Goal: Communication & Community: Answer question/provide support

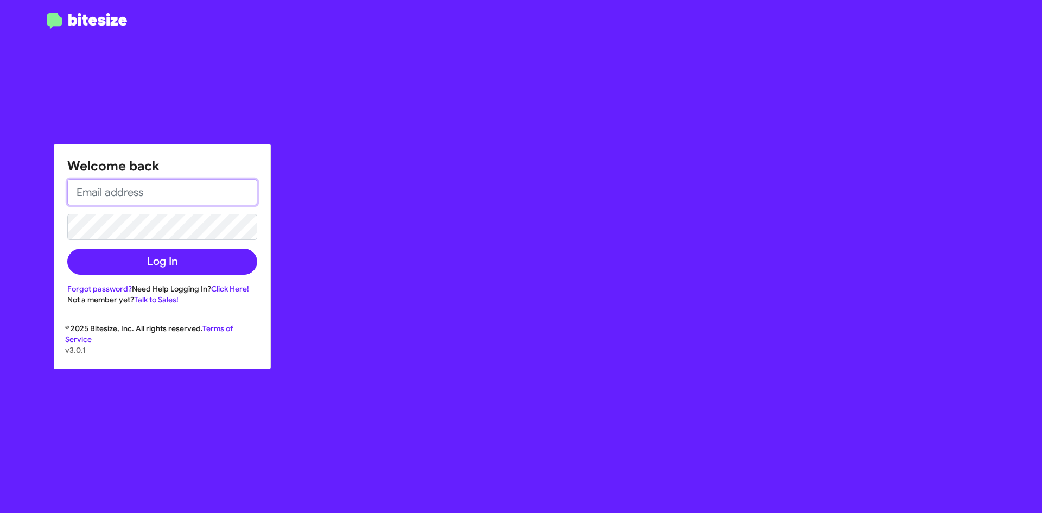
click at [132, 191] on input "email" at bounding box center [162, 192] width 190 height 26
type input "[EMAIL_ADDRESS][DOMAIN_NAME]"
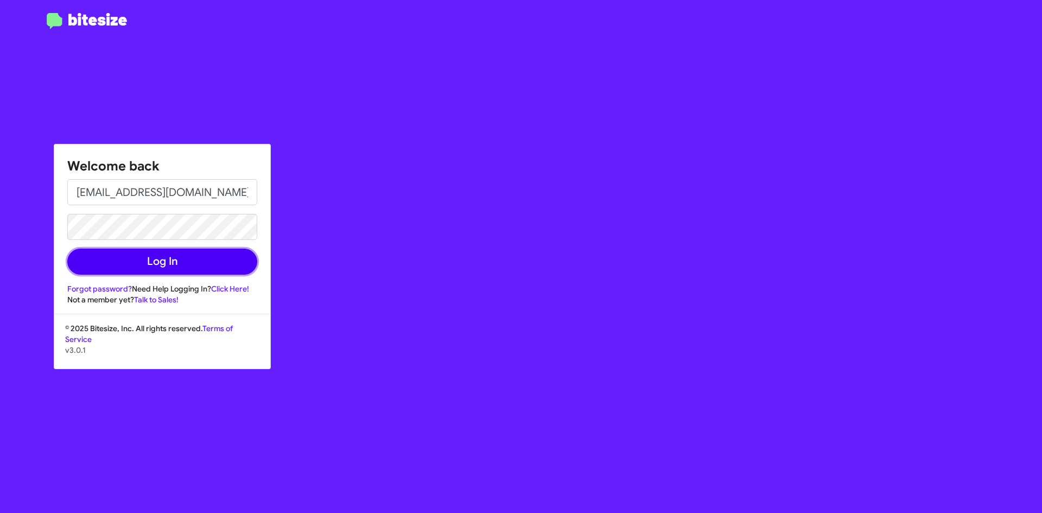
click at [152, 259] on button "Log In" at bounding box center [162, 262] width 190 height 26
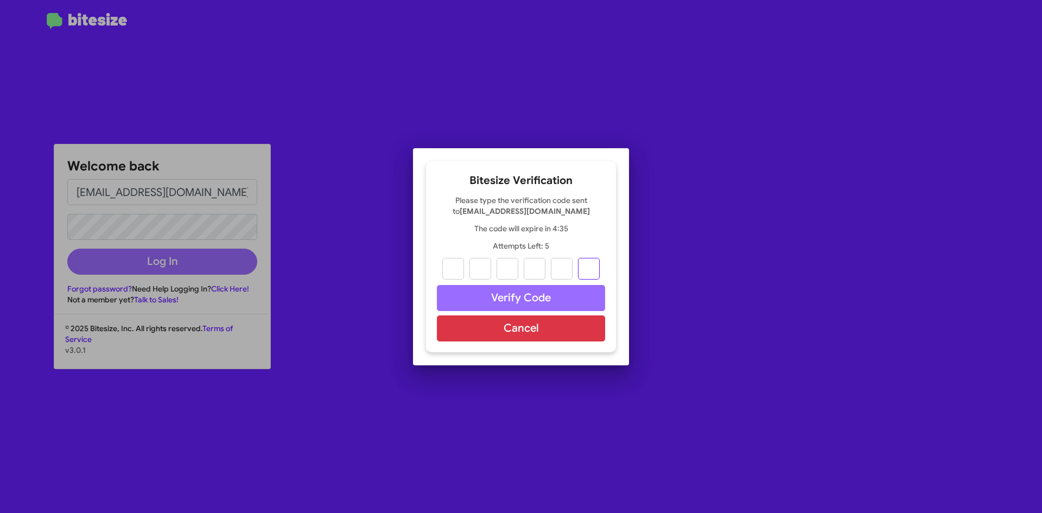
paste input ":"
type input "h"
type input "t"
type input "p"
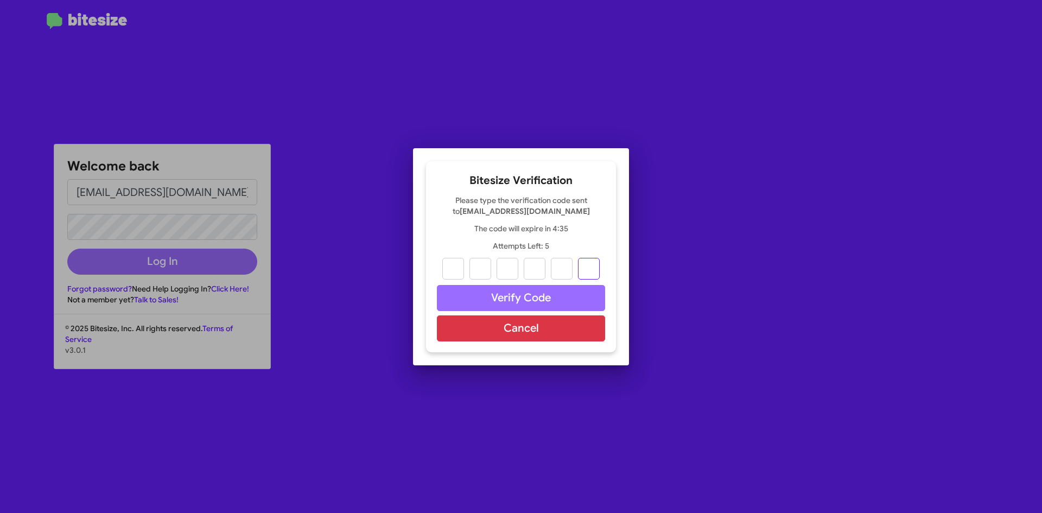
type input "s"
type input ":"
type input "5"
type input "4"
type input "6"
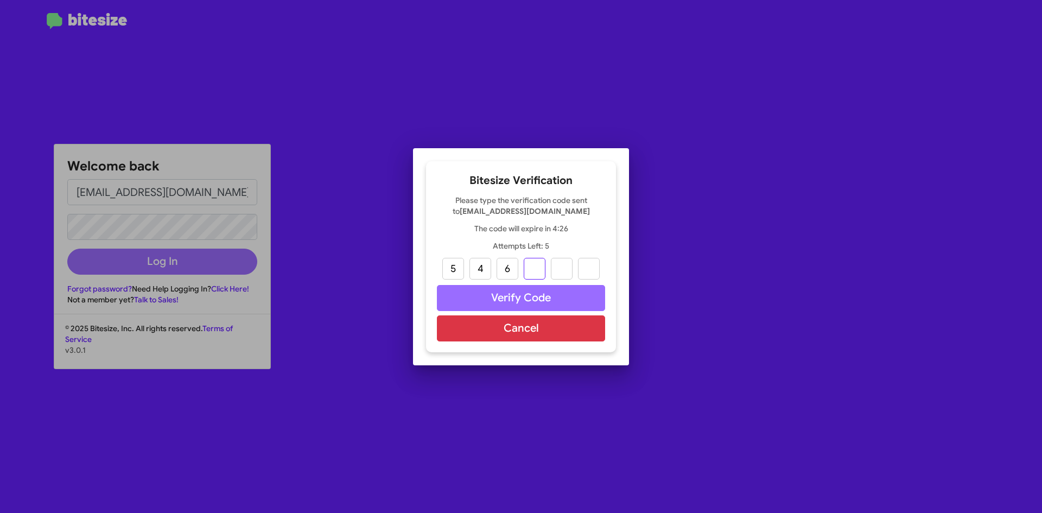
type input "3"
type input "0"
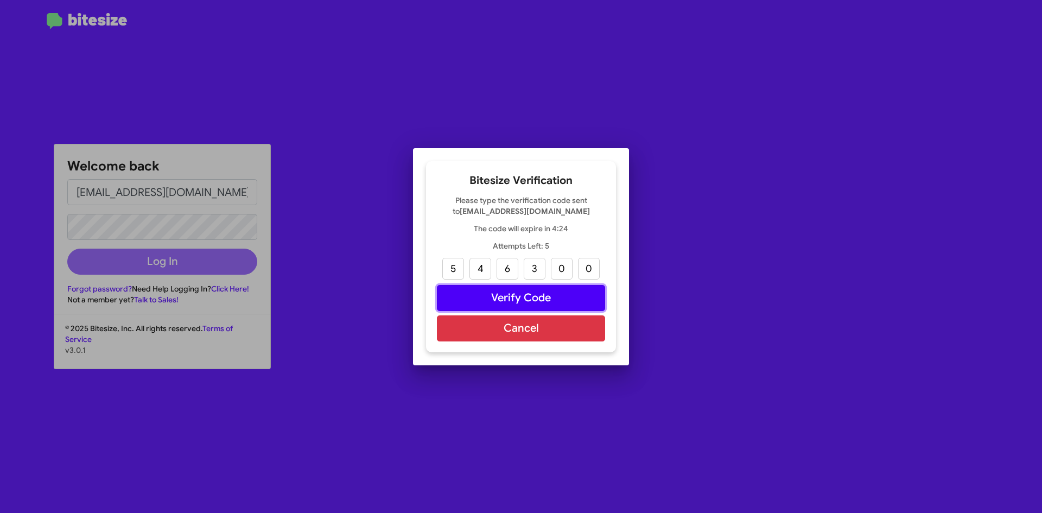
click at [514, 302] on button "Verify Code" at bounding box center [521, 298] width 168 height 26
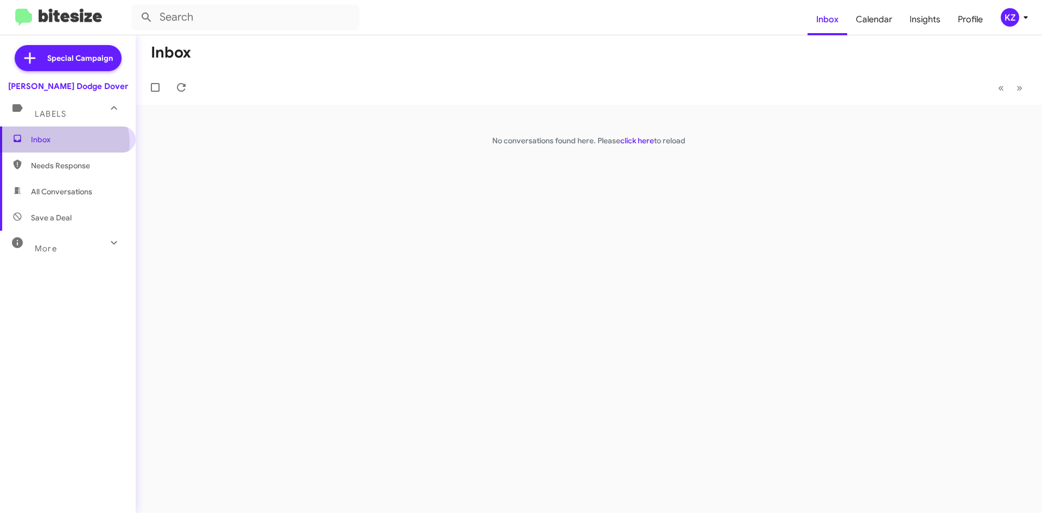
click at [63, 143] on span "Inbox" at bounding box center [77, 139] width 92 height 11
click at [874, 28] on span "Calendar" at bounding box center [875, 19] width 54 height 31
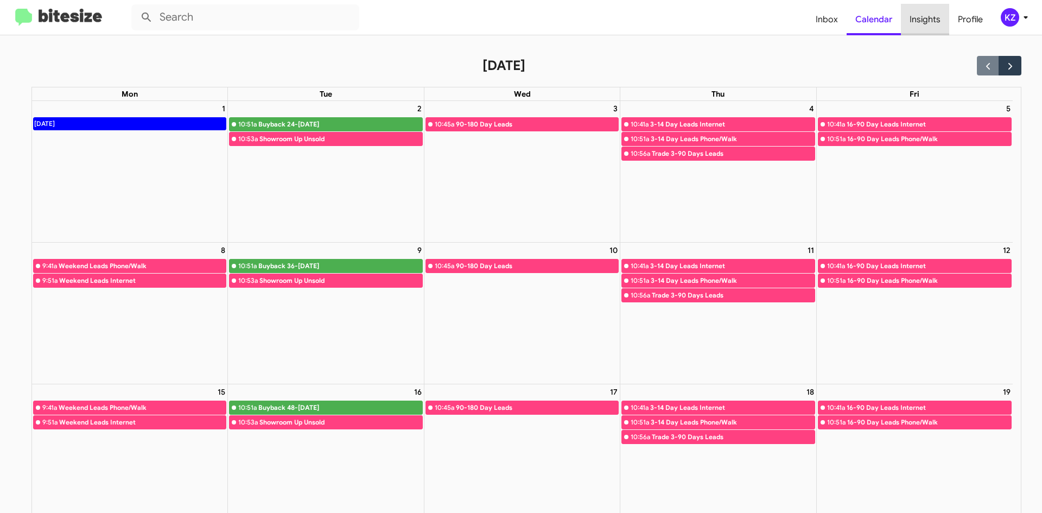
click at [929, 18] on span "Insights" at bounding box center [925, 19] width 48 height 31
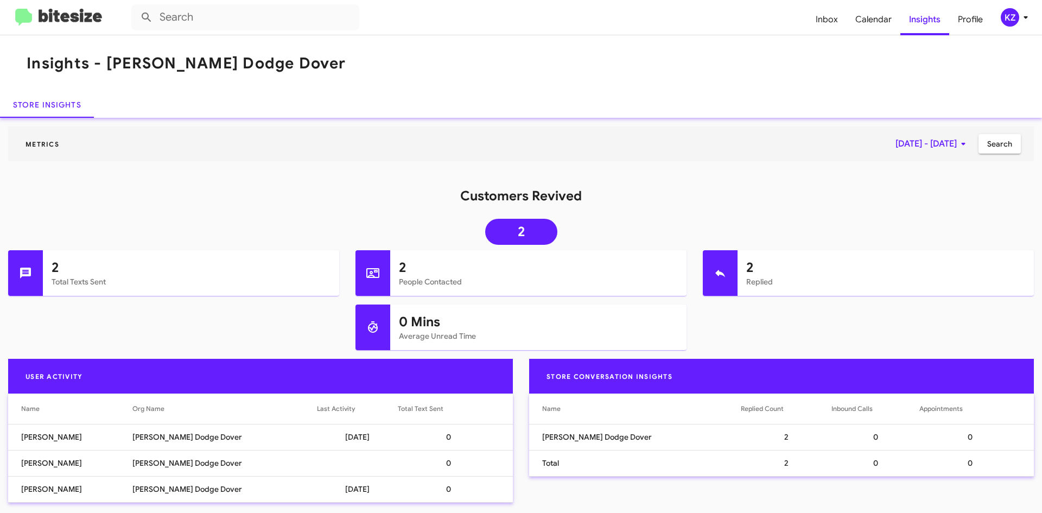
scroll to position [7, 0]
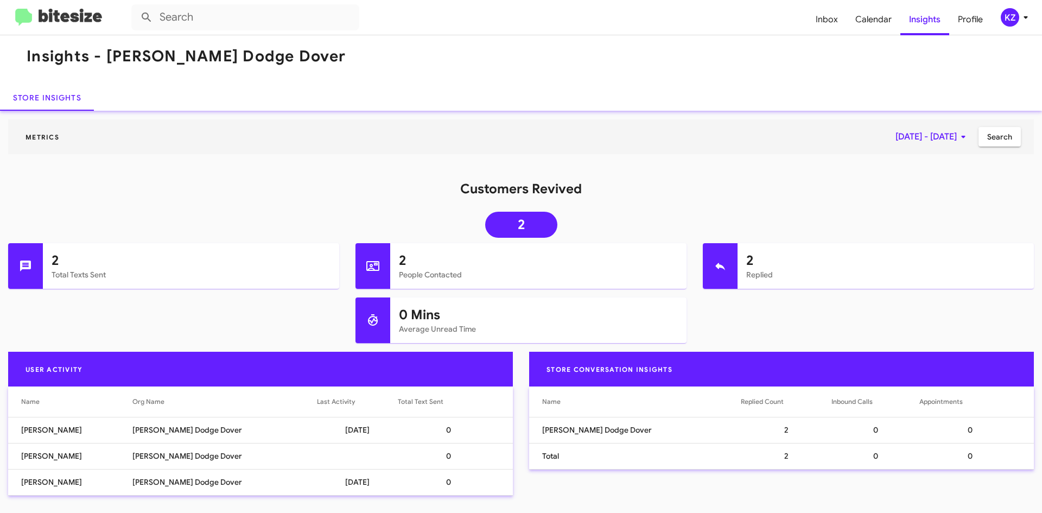
click at [35, 66] on mat-toolbar "Insights - [PERSON_NAME] Dodge Dover" at bounding box center [521, 56] width 1042 height 56
click at [825, 22] on span "Inbox" at bounding box center [827, 19] width 40 height 31
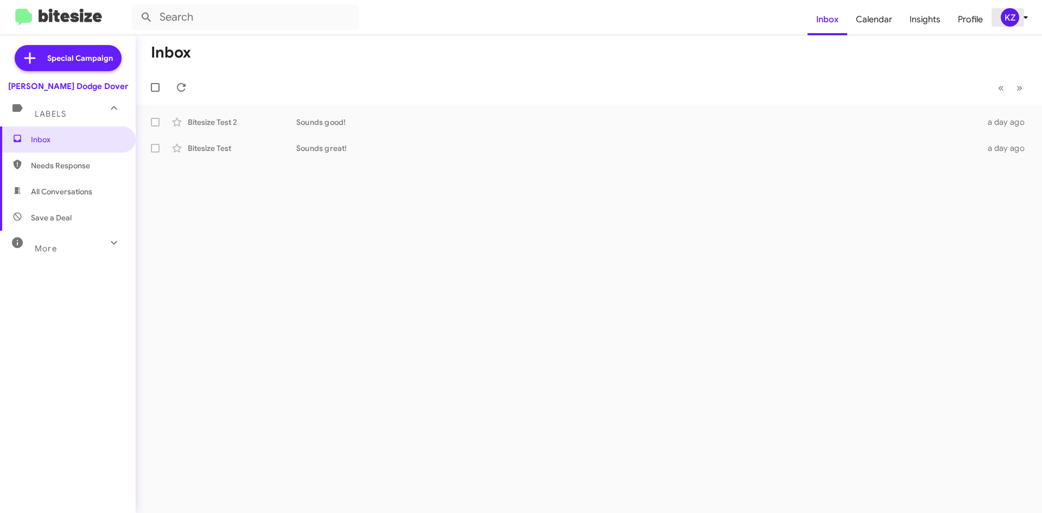
click at [1023, 13] on icon at bounding box center [1026, 17] width 13 height 13
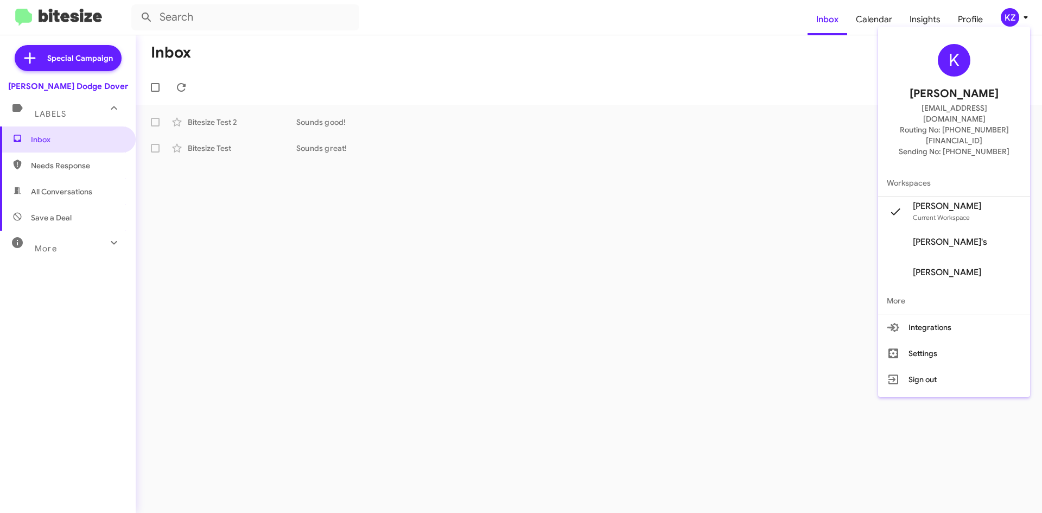
click at [704, 162] on div at bounding box center [521, 256] width 1042 height 513
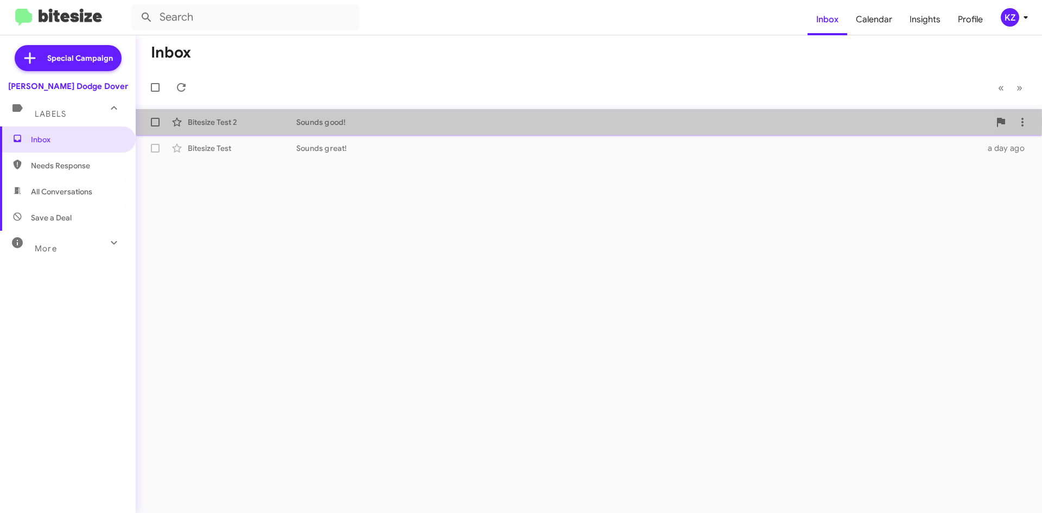
click at [400, 122] on div "Sounds good!" at bounding box center [643, 122] width 694 height 11
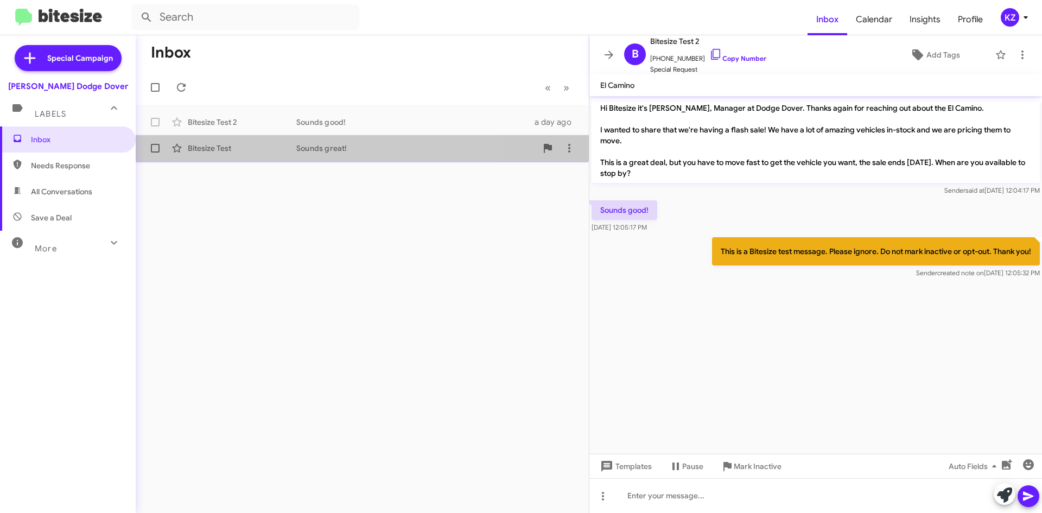
click at [198, 150] on div "Bitesize Test" at bounding box center [242, 148] width 109 height 11
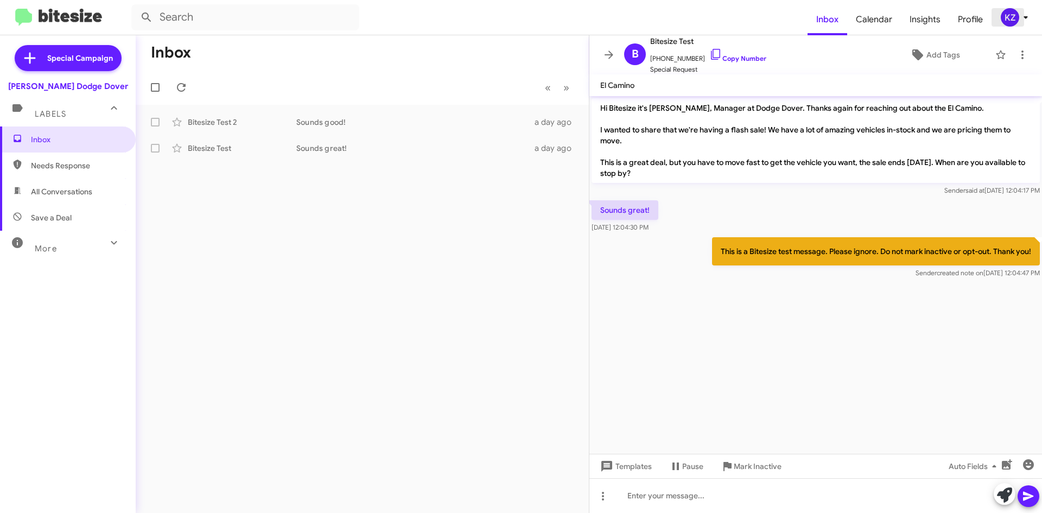
click at [1019, 20] on div "KZ" at bounding box center [1010, 17] width 18 height 18
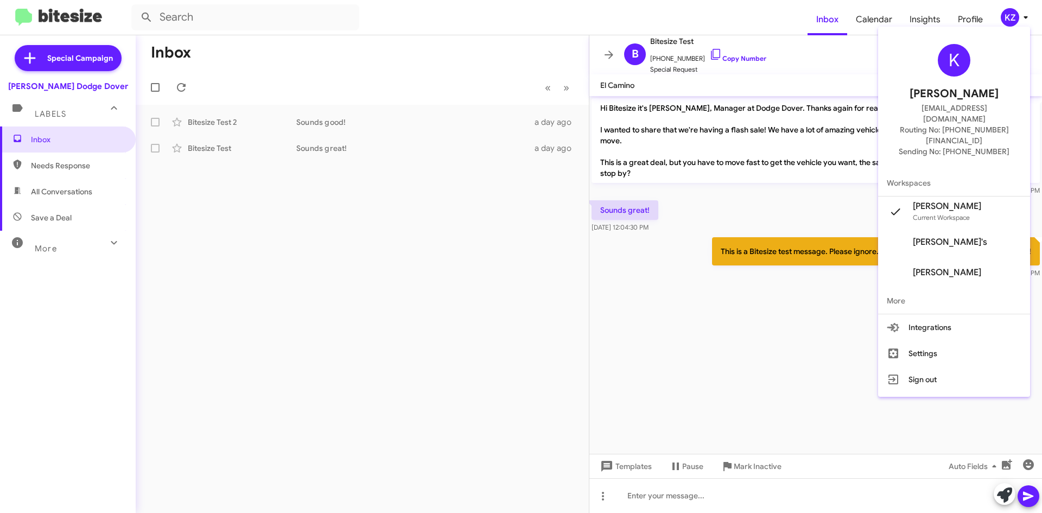
drag, startPoint x: 222, startPoint y: 232, endPoint x: 217, endPoint y: 235, distance: 5.6
click at [221, 233] on div at bounding box center [521, 256] width 1042 height 513
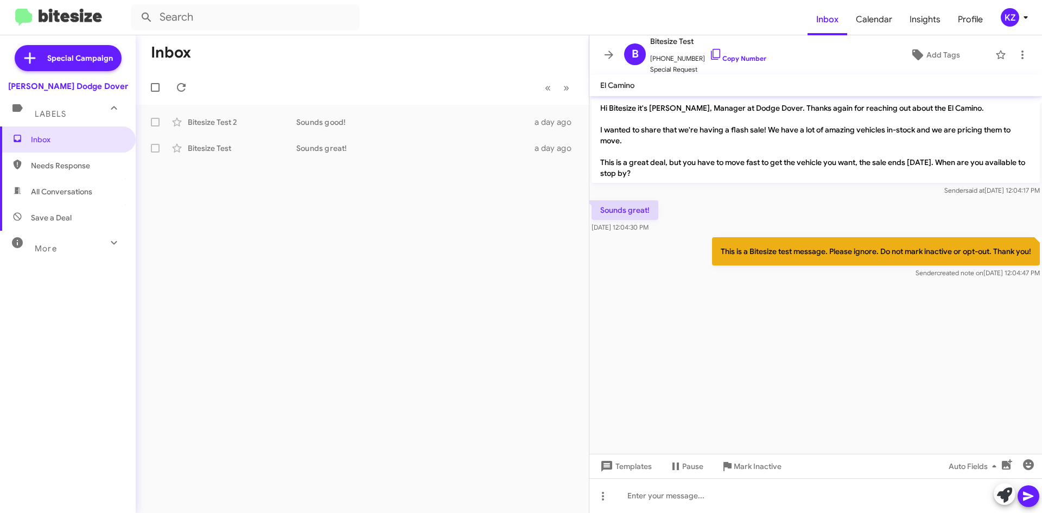
click at [35, 21] on img at bounding box center [58, 18] width 87 height 18
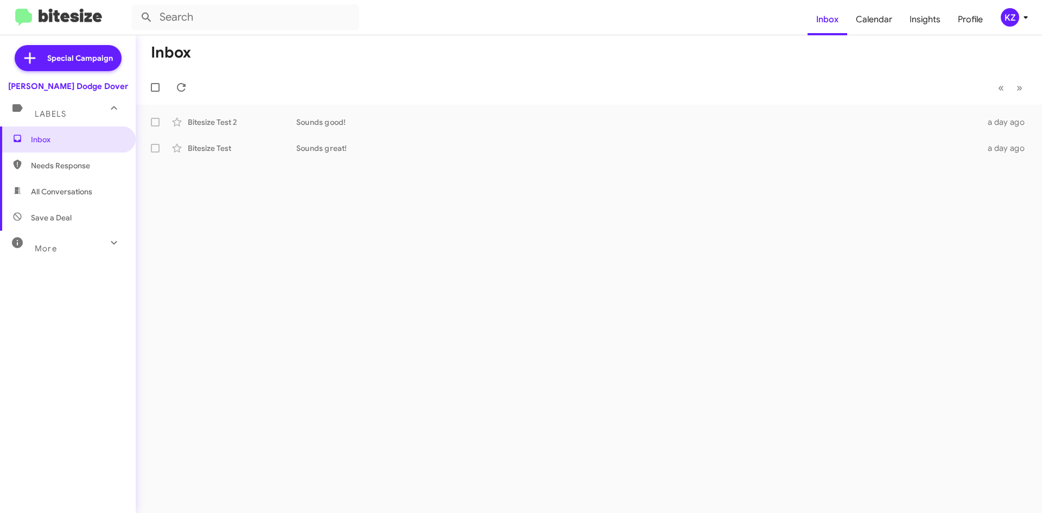
click at [79, 87] on div "[PERSON_NAME] Dodge Dover" at bounding box center [68, 86] width 120 height 11
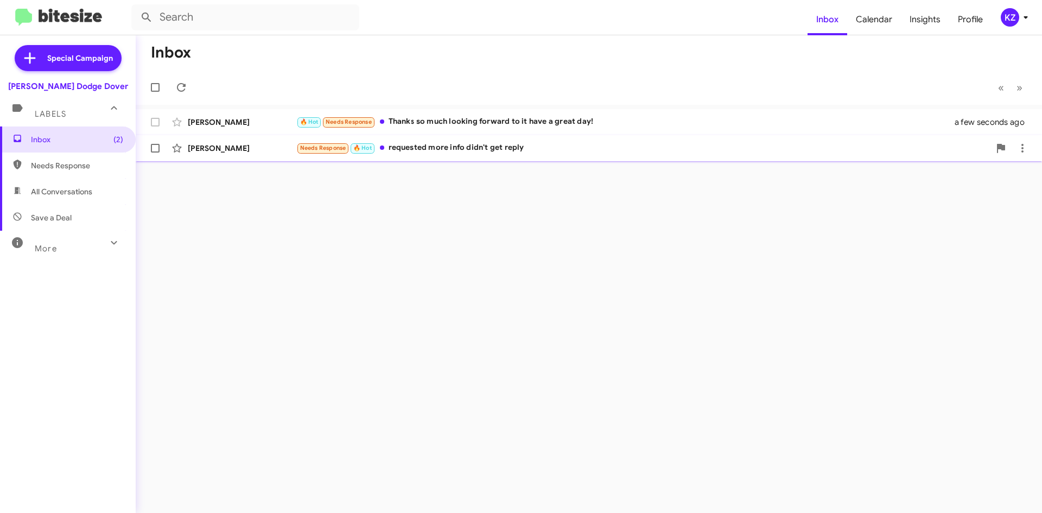
click at [449, 152] on div "Needs Response 🔥 Hot requested more info didn't get reply" at bounding box center [643, 148] width 694 height 12
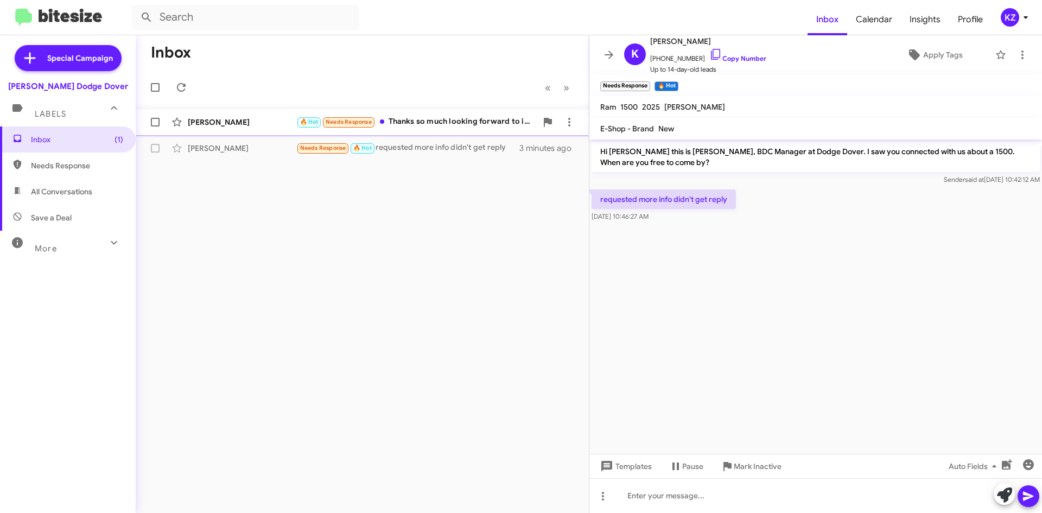
click at [408, 124] on div "🔥 Hot Needs Response Thanks so much looking forward to it have a great day!" at bounding box center [416, 122] width 241 height 12
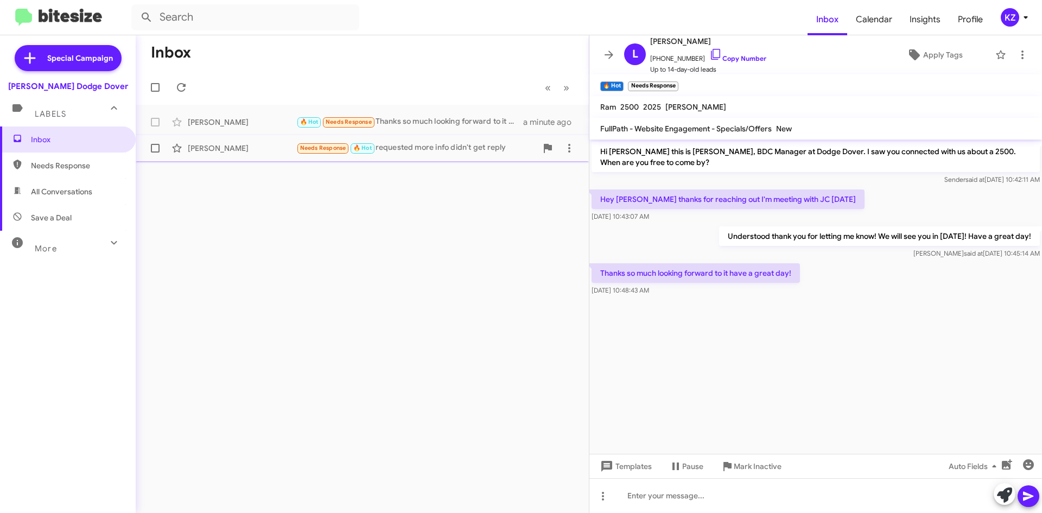
click at [324, 146] on span "Needs Response" at bounding box center [323, 147] width 46 height 7
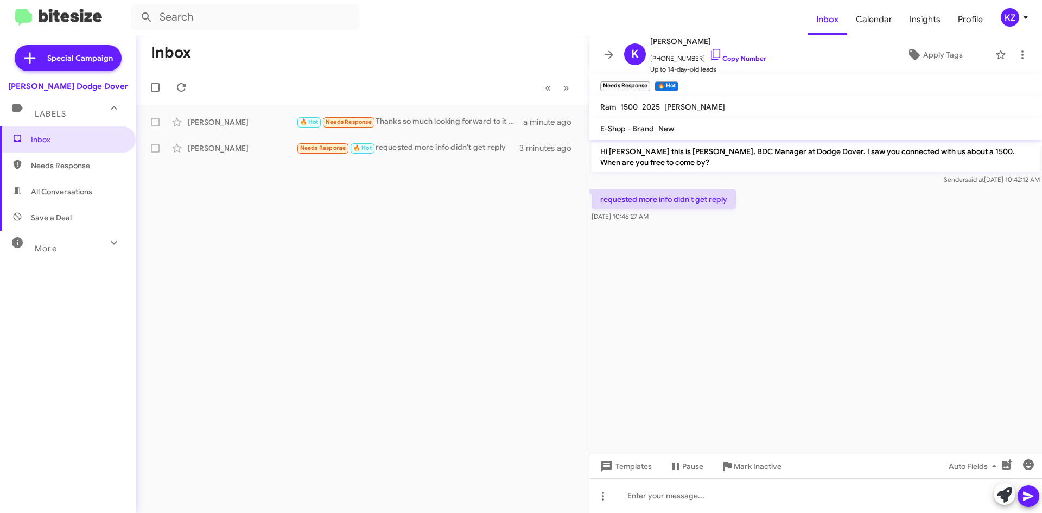
click at [66, 18] on img at bounding box center [58, 18] width 87 height 18
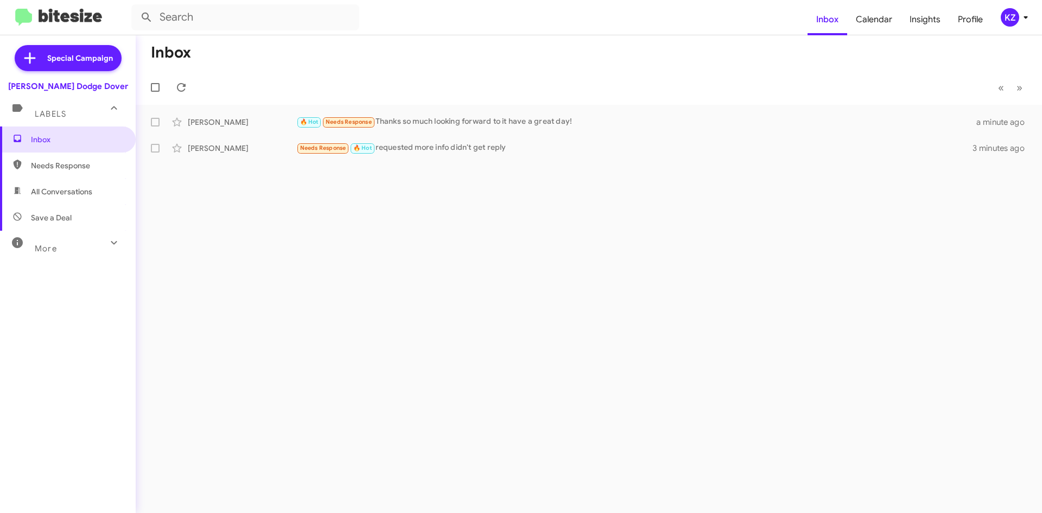
click at [159, 64] on mat-toolbar-row "Inbox" at bounding box center [589, 52] width 907 height 35
click at [157, 57] on h1 "Inbox" at bounding box center [171, 52] width 40 height 17
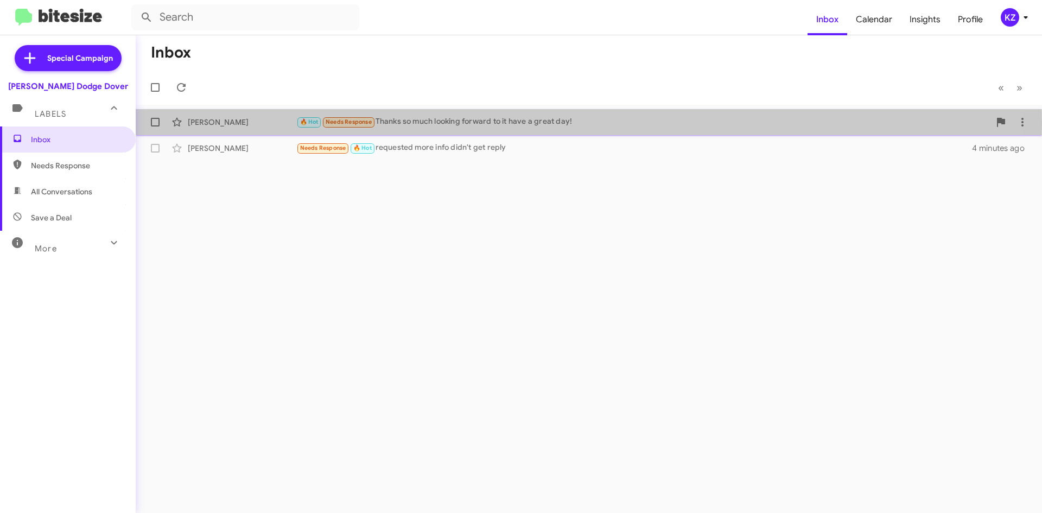
click at [412, 123] on div "🔥 Hot Needs Response Thanks so much looking forward to it have a great day!" at bounding box center [643, 122] width 694 height 12
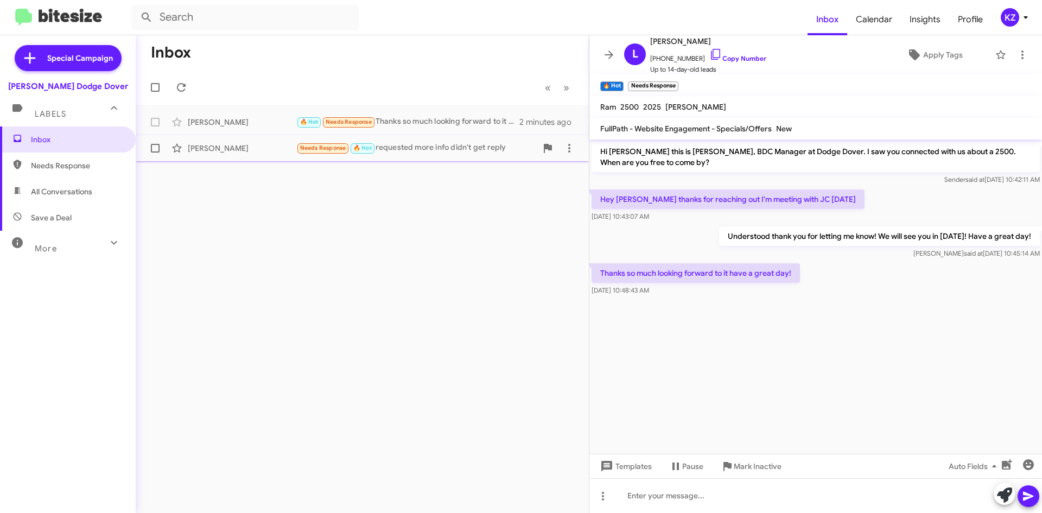
click at [406, 149] on div "Needs Response 🔥 Hot requested more info didn't get reply" at bounding box center [416, 148] width 241 height 12
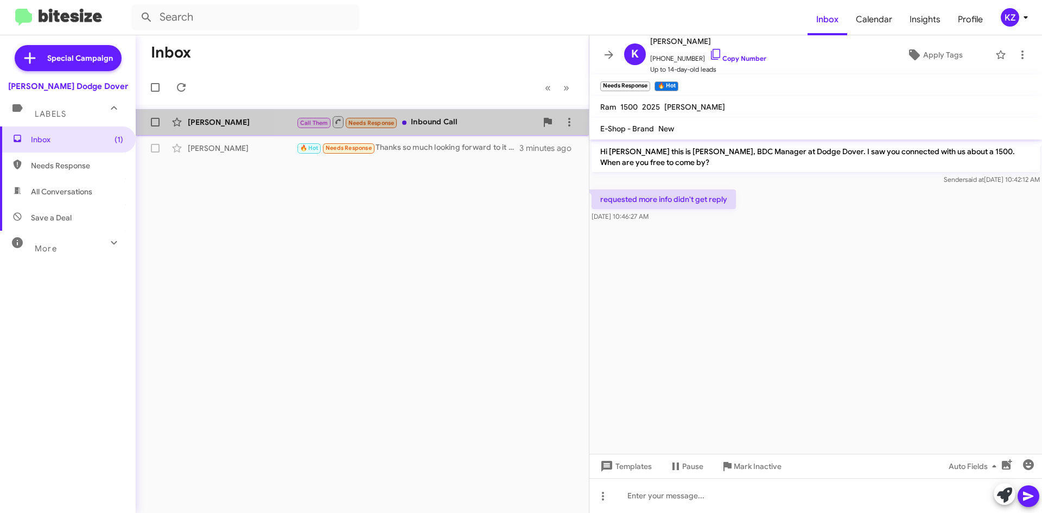
click at [432, 118] on div "Call Them Needs Response Inbound Call" at bounding box center [416, 122] width 241 height 14
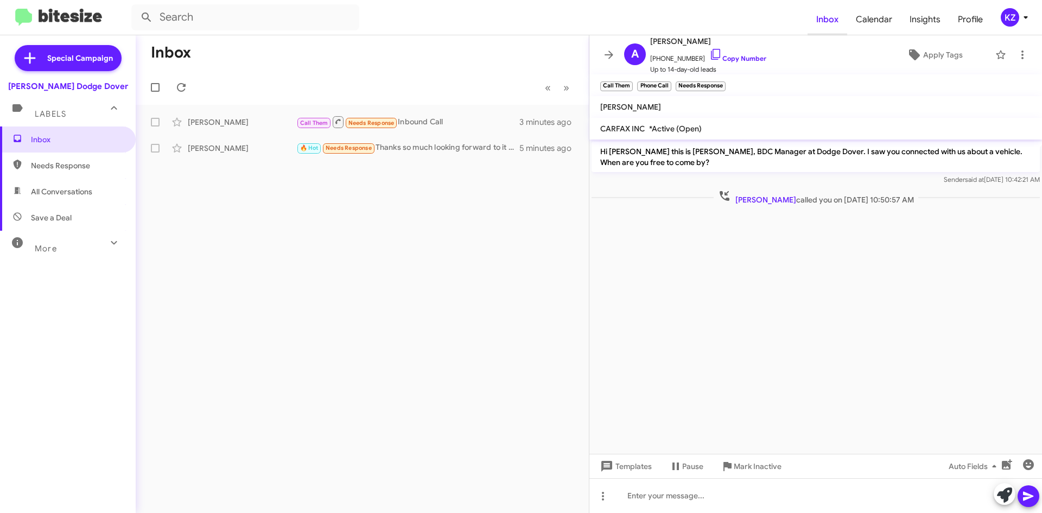
click at [813, 9] on span "Inbox" at bounding box center [828, 19] width 40 height 31
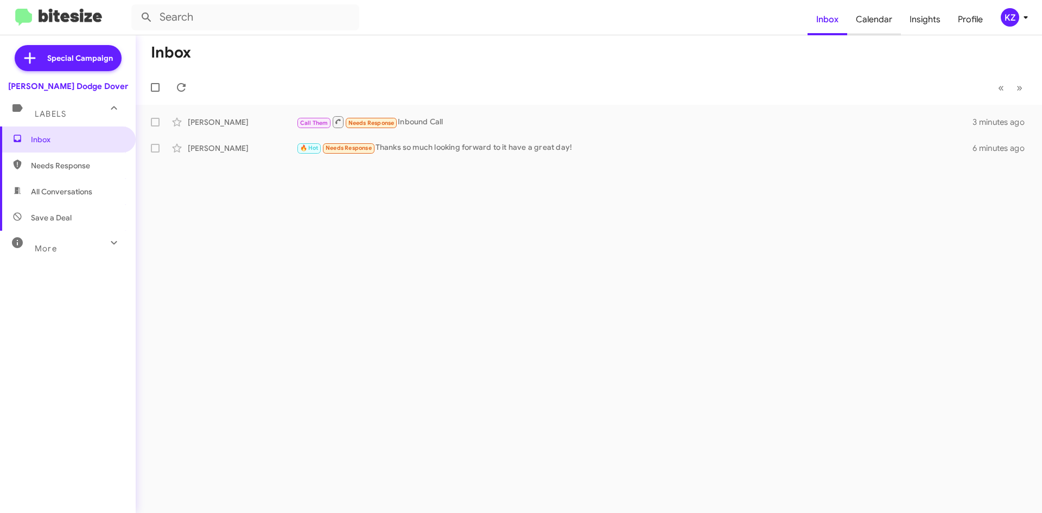
click at [894, 18] on span "Calendar" at bounding box center [875, 19] width 54 height 31
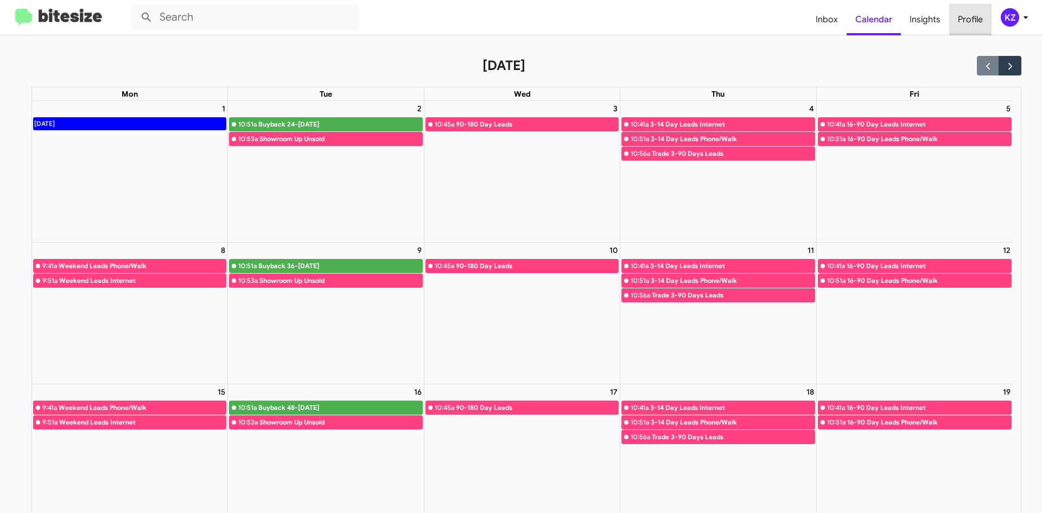
click at [954, 26] on span "Profile" at bounding box center [971, 19] width 42 height 31
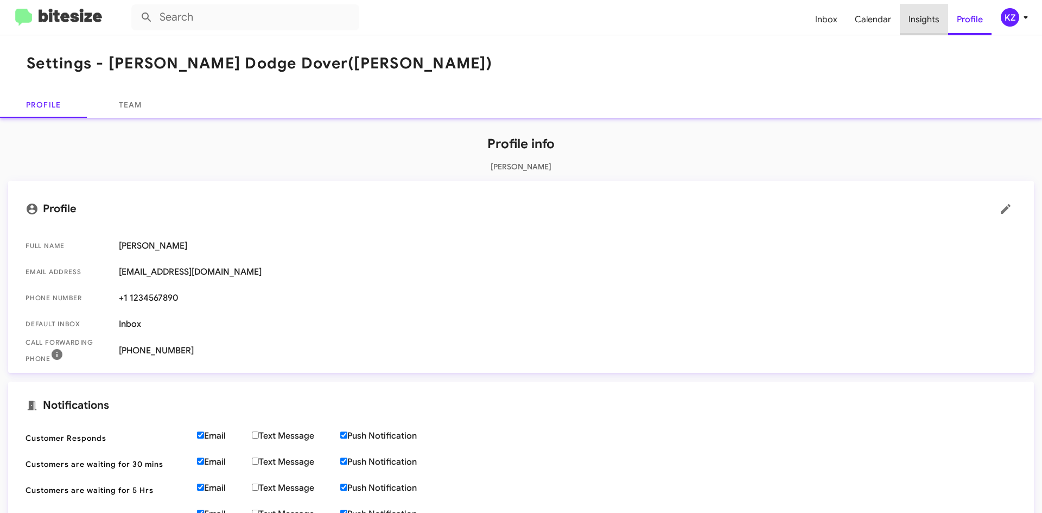
click at [934, 20] on span "Insights" at bounding box center [924, 19] width 48 height 31
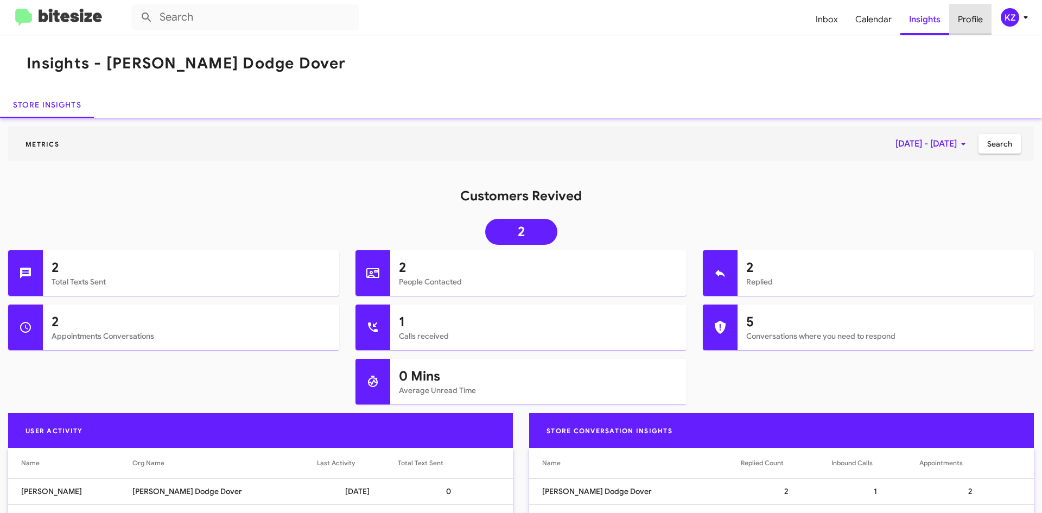
click at [968, 20] on span "Profile" at bounding box center [971, 19] width 42 height 31
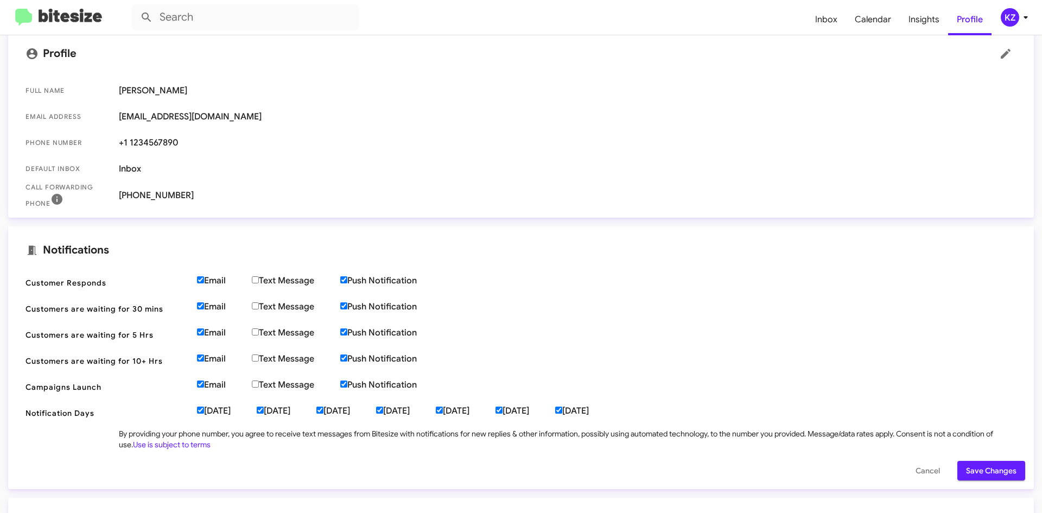
scroll to position [163, 0]
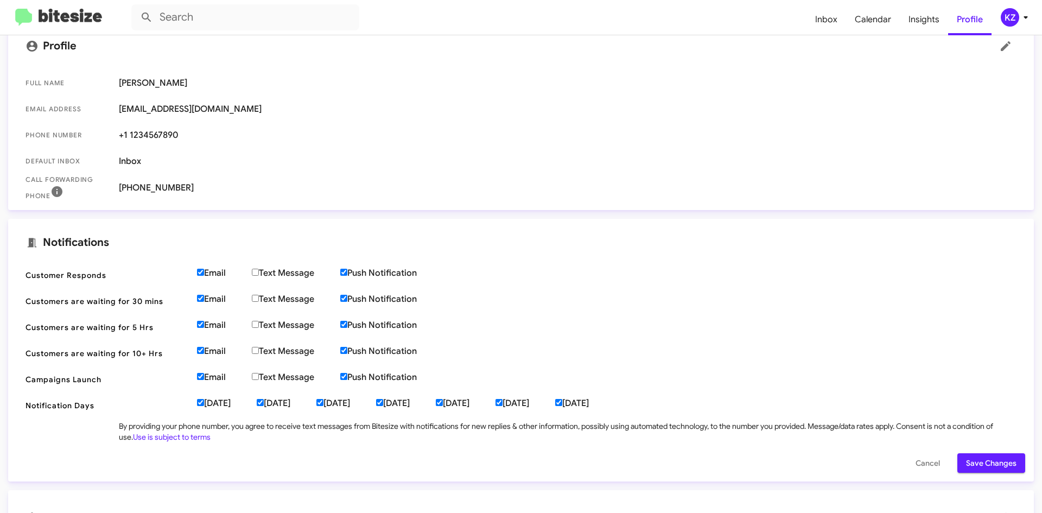
click at [264, 402] on input "[DATE]" at bounding box center [260, 402] width 7 height 7
checkbox input "false"
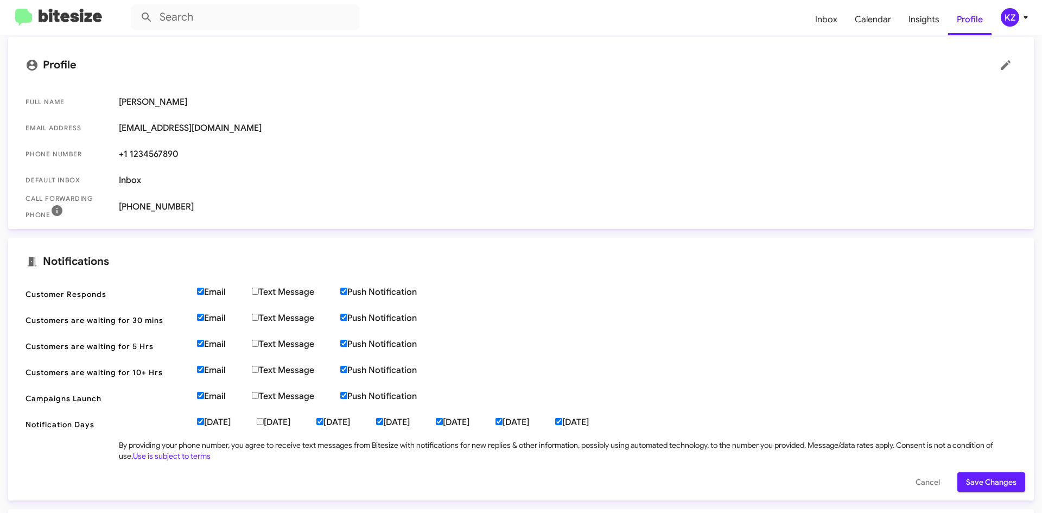
scroll to position [0, 0]
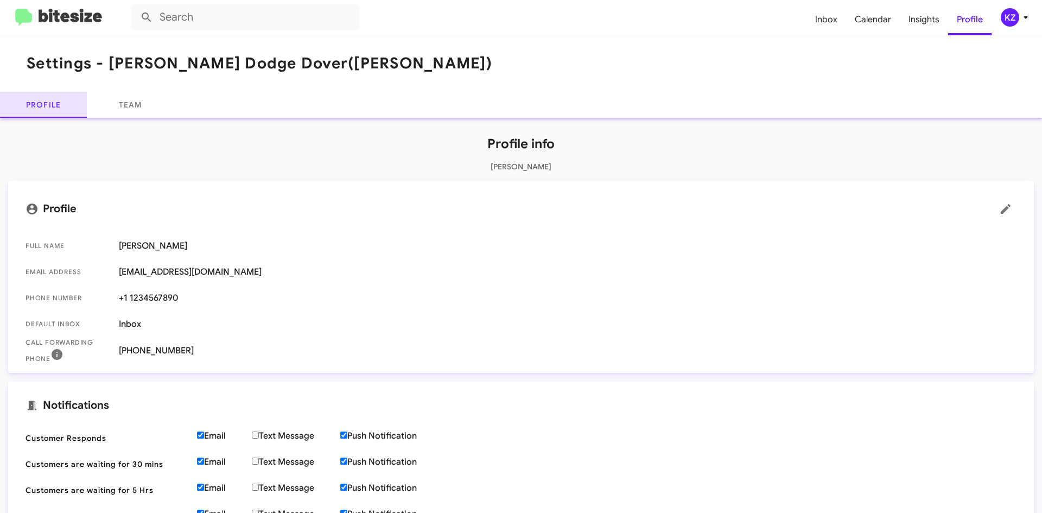
click at [63, 98] on link "Profile" at bounding box center [43, 105] width 87 height 26
click at [62, 27] on mat-toolbar "Inbox Calendar Insights Profile KZ" at bounding box center [521, 17] width 1042 height 35
click at [823, 21] on span "Inbox" at bounding box center [827, 19] width 40 height 31
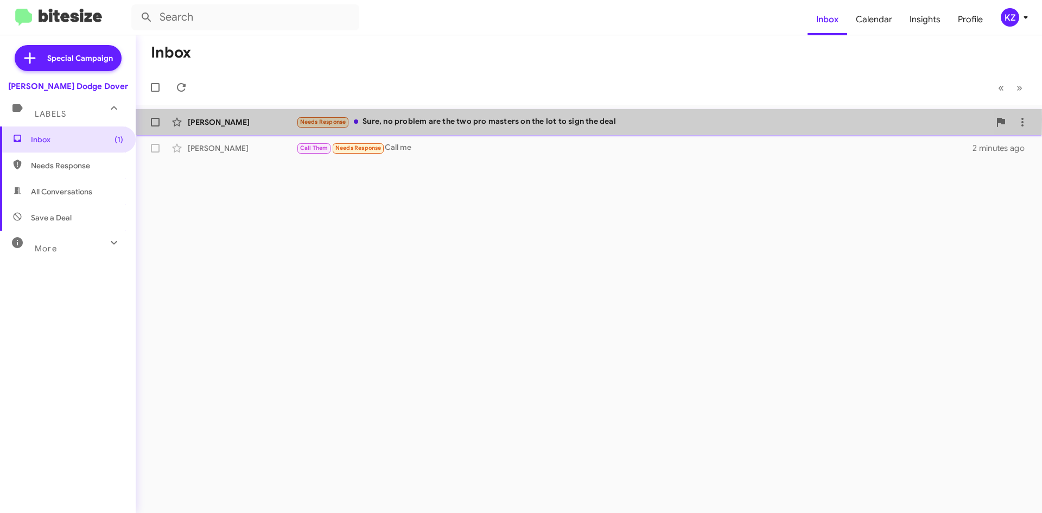
click at [467, 119] on div "Needs Response Sure, no problem are the two pro masters on the lot to sign the …" at bounding box center [643, 122] width 694 height 12
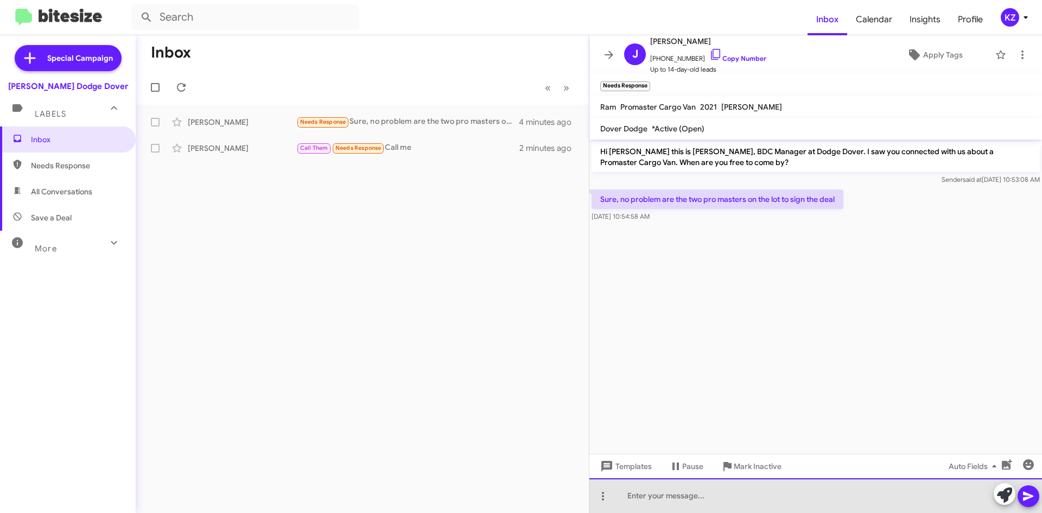
click at [654, 496] on div at bounding box center [816, 495] width 453 height 35
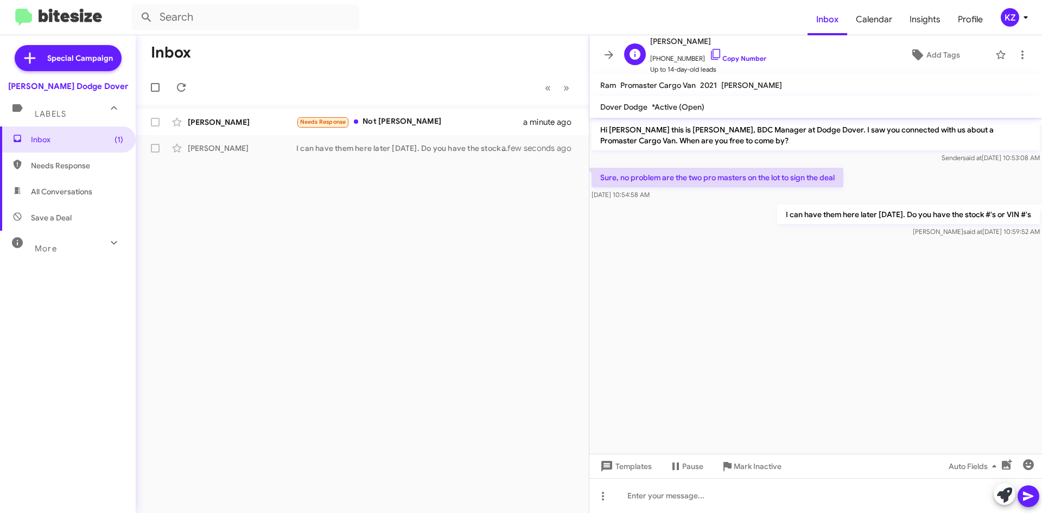
drag, startPoint x: 711, startPoint y: 39, endPoint x: 675, endPoint y: 42, distance: 35.4
click at [675, 42] on span "[PERSON_NAME]" at bounding box center [708, 41] width 116 height 13
click at [723, 56] on link "Copy Number" at bounding box center [738, 58] width 57 height 8
copy span "charfstein"
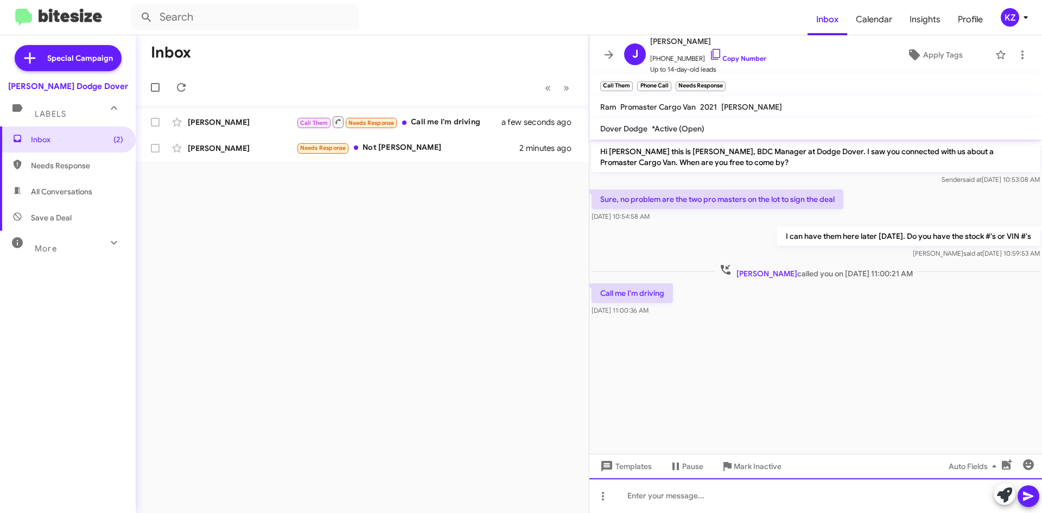
click at [642, 490] on div at bounding box center [816, 495] width 453 height 35
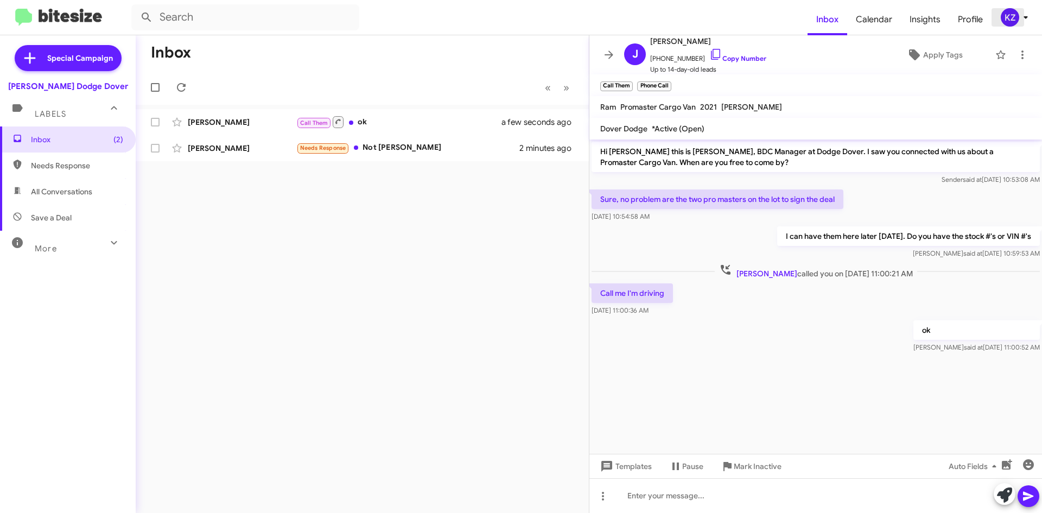
click at [1023, 18] on icon at bounding box center [1026, 17] width 13 height 13
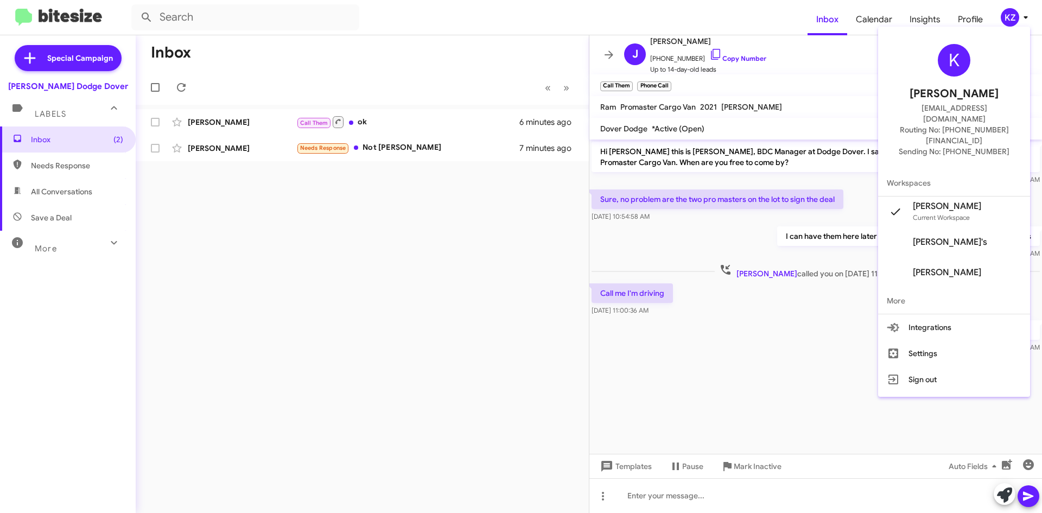
click at [380, 145] on div at bounding box center [521, 256] width 1042 height 513
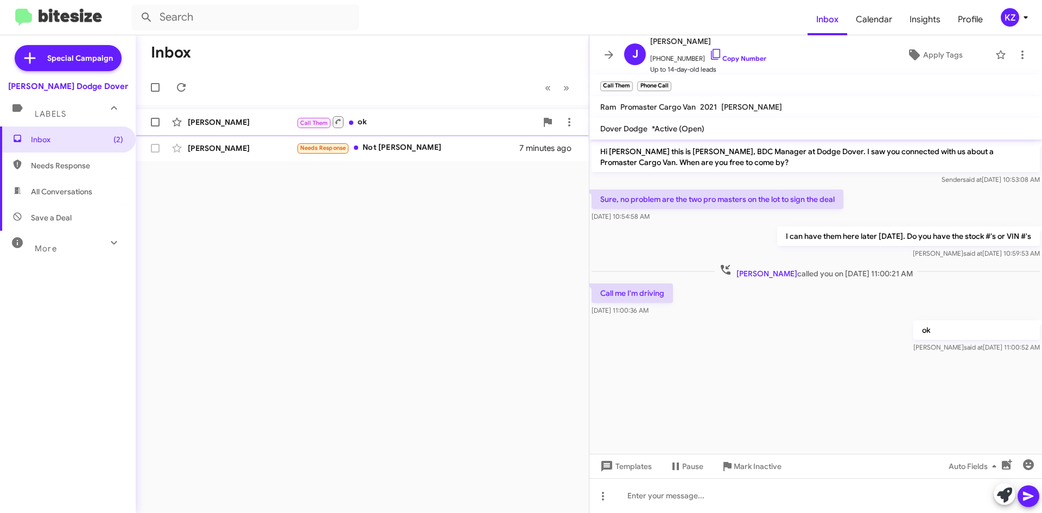
click at [244, 125] on div "[PERSON_NAME]" at bounding box center [242, 122] width 109 height 11
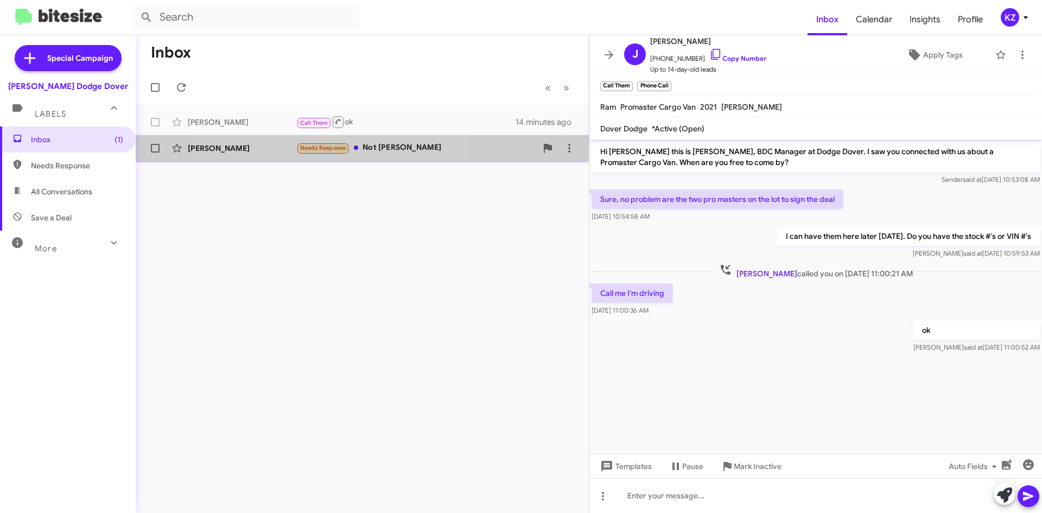
click at [323, 148] on span "Needs Response" at bounding box center [323, 147] width 46 height 7
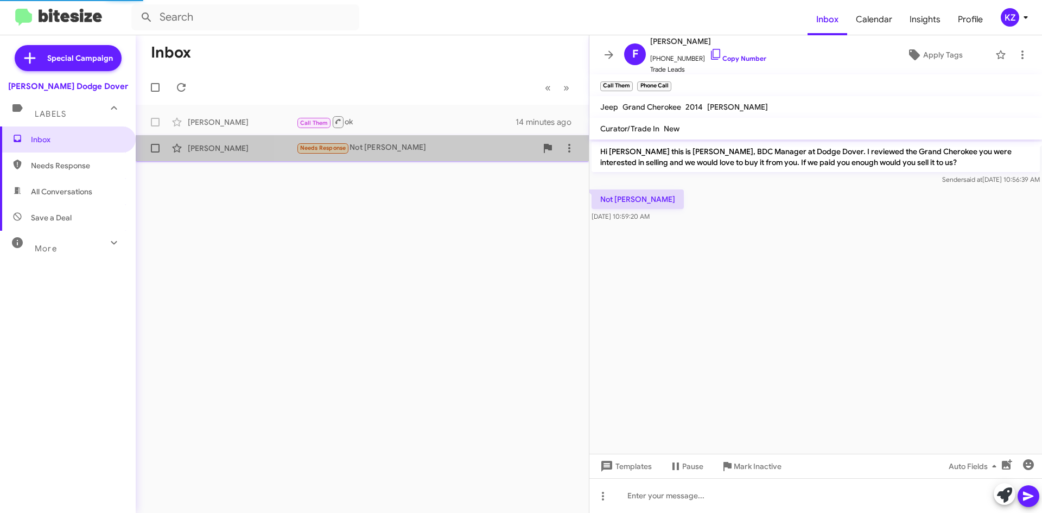
click at [442, 150] on div "Needs Response Not [PERSON_NAME]" at bounding box center [416, 148] width 241 height 12
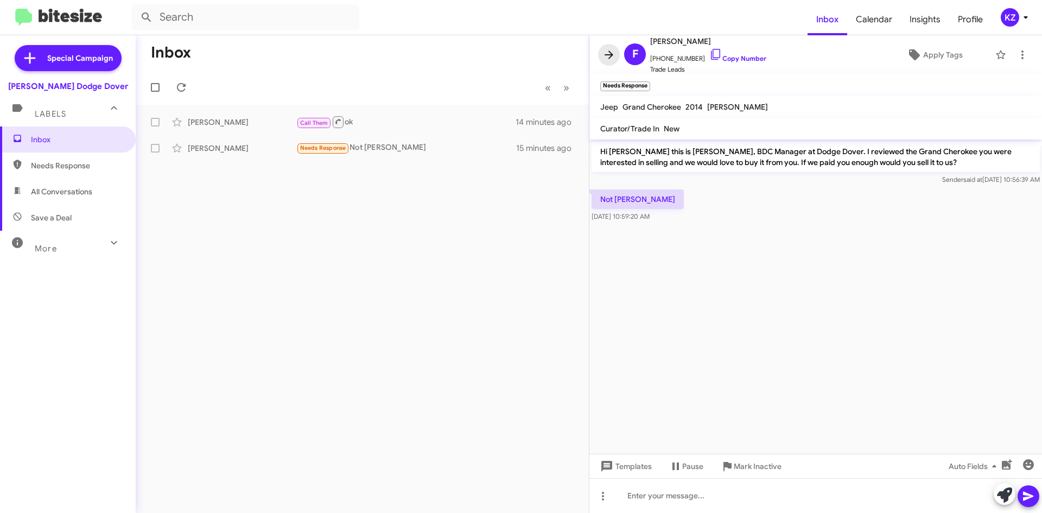
click at [609, 53] on icon at bounding box center [609, 54] width 13 height 13
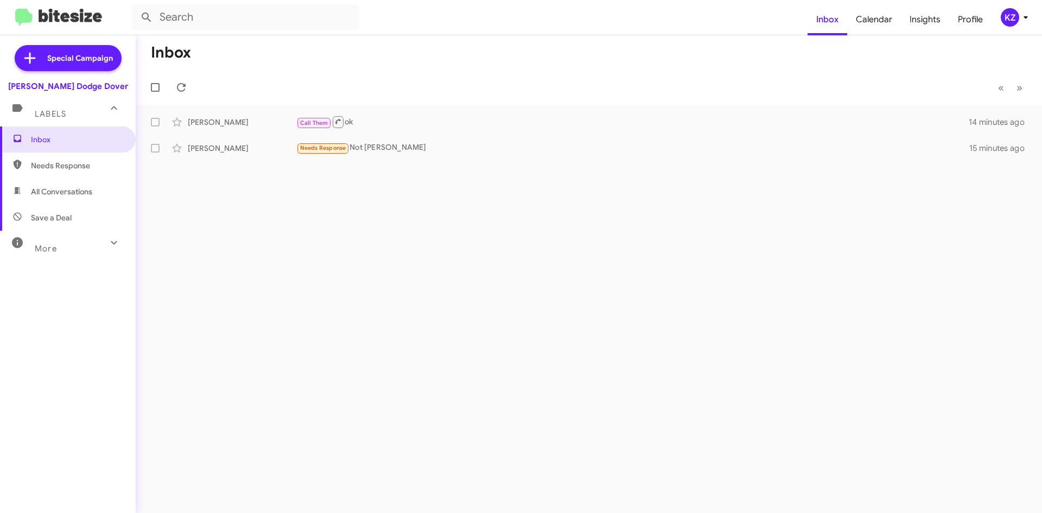
click at [22, 11] on mat-toolbar "Inbox Calendar Insights Profile KZ" at bounding box center [521, 17] width 1042 height 35
click at [919, 23] on span "Insights" at bounding box center [925, 19] width 48 height 31
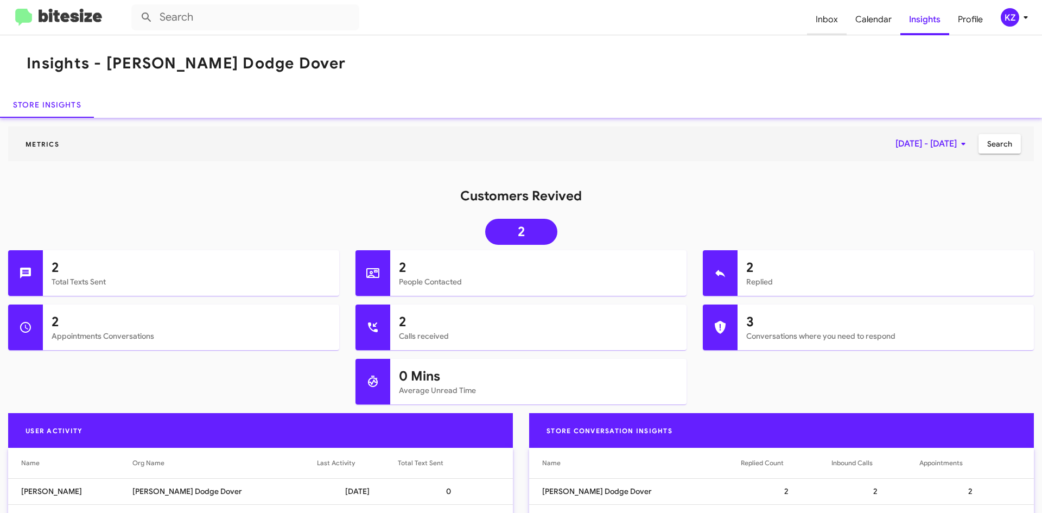
click at [826, 24] on span "Inbox" at bounding box center [827, 19] width 40 height 31
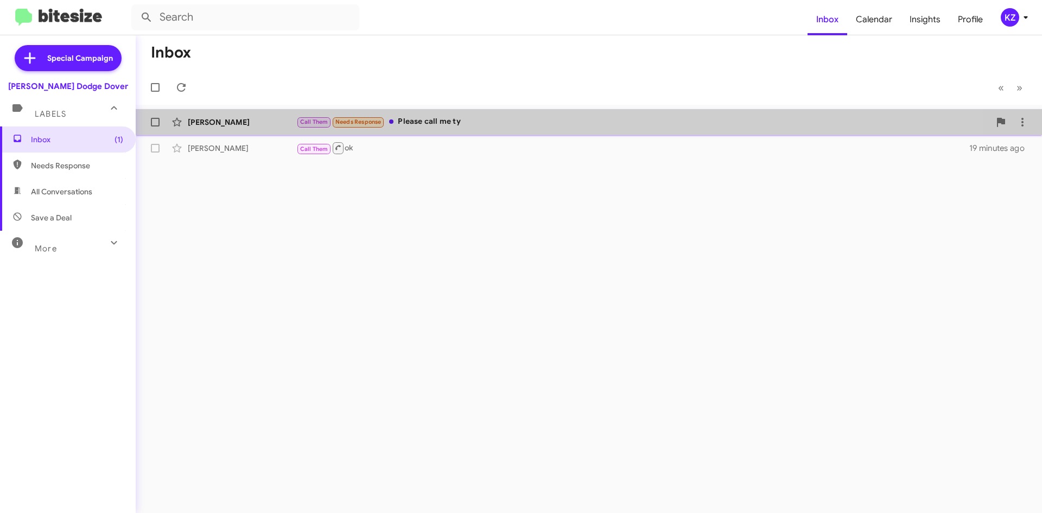
click at [461, 117] on div "Call Them Needs Response Please call me ty" at bounding box center [643, 122] width 694 height 12
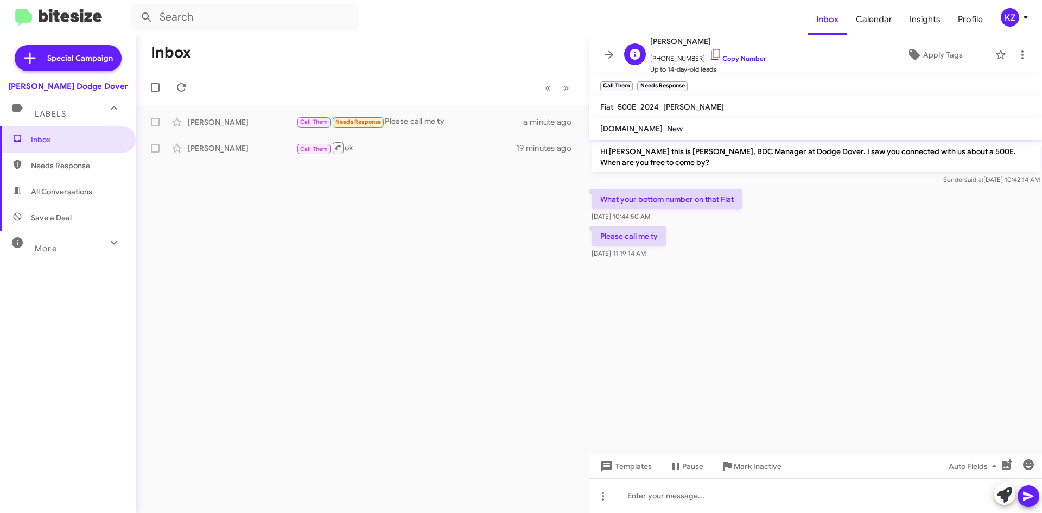
click at [673, 39] on span "[PERSON_NAME]" at bounding box center [708, 41] width 116 height 13
click at [222, 120] on div "[PERSON_NAME]" at bounding box center [242, 122] width 109 height 11
drag, startPoint x: 1042, startPoint y: 288, endPoint x: 1005, endPoint y: 500, distance: 215.5
click at [1041, 310] on cdk-virtual-scroll-viewport "Hi [PERSON_NAME] this is [PERSON_NAME], BDC Manager at Dodge Dover. I saw you c…" at bounding box center [816, 297] width 453 height 314
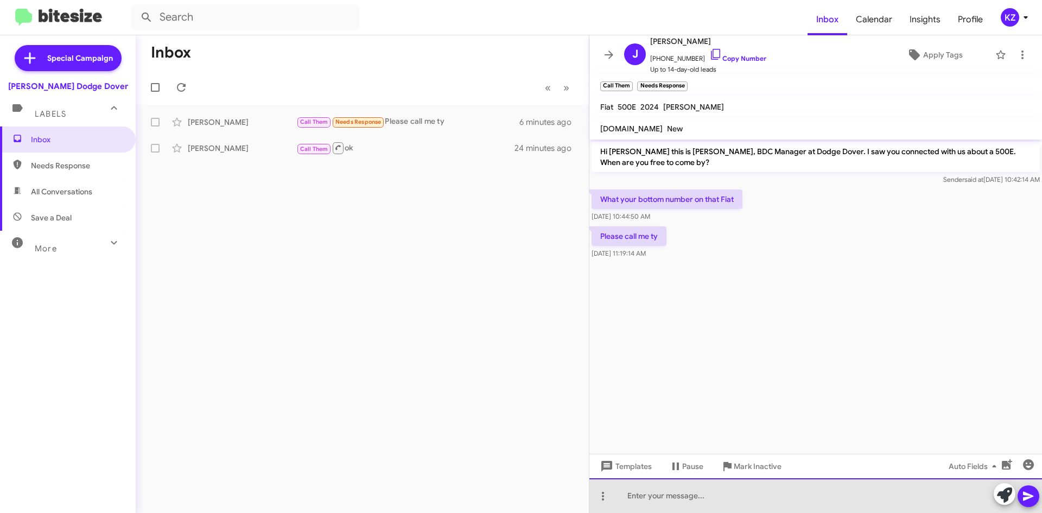
click at [760, 482] on div at bounding box center [816, 495] width 453 height 35
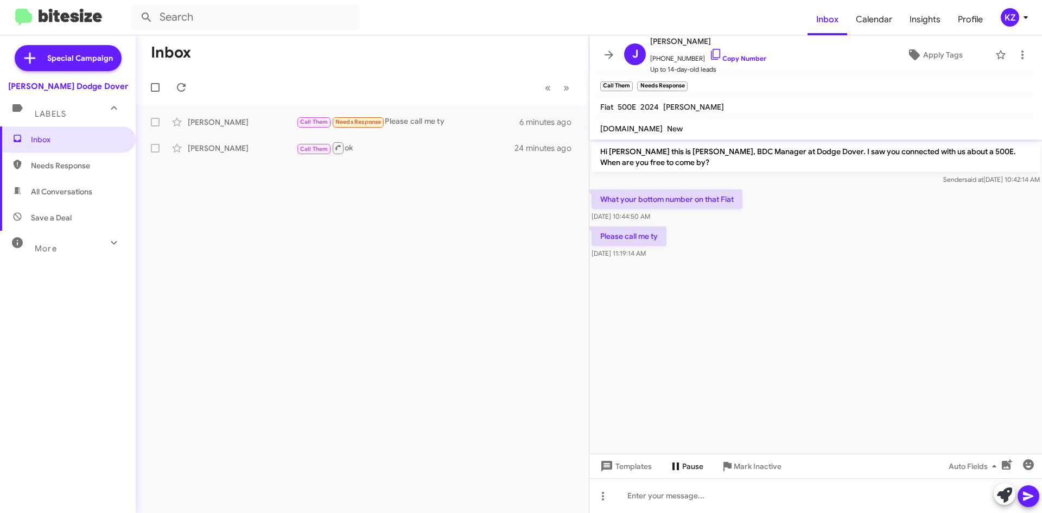
click at [697, 458] on span "Pause" at bounding box center [692, 467] width 21 height 20
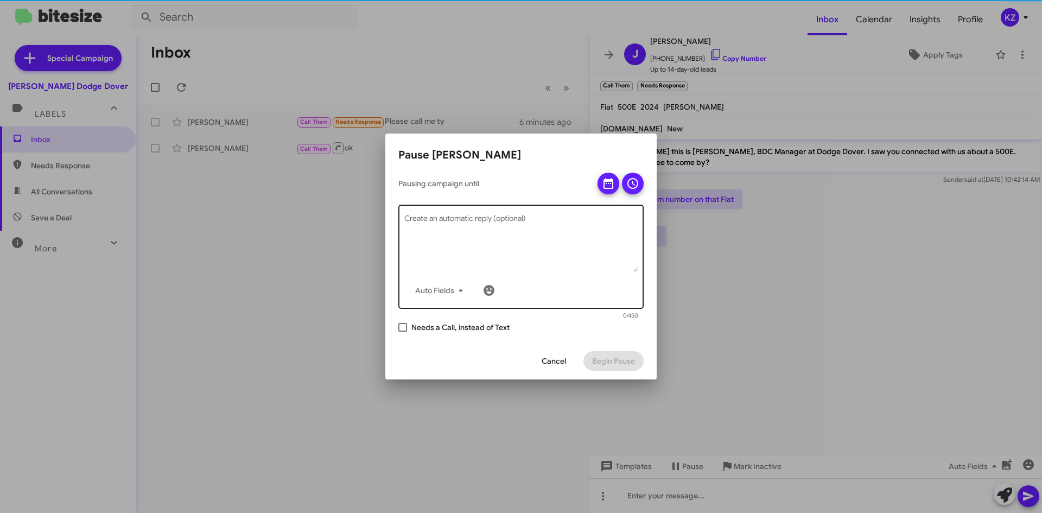
click at [595, 262] on textarea "Create an automatic reply (optional)" at bounding box center [521, 244] width 234 height 56
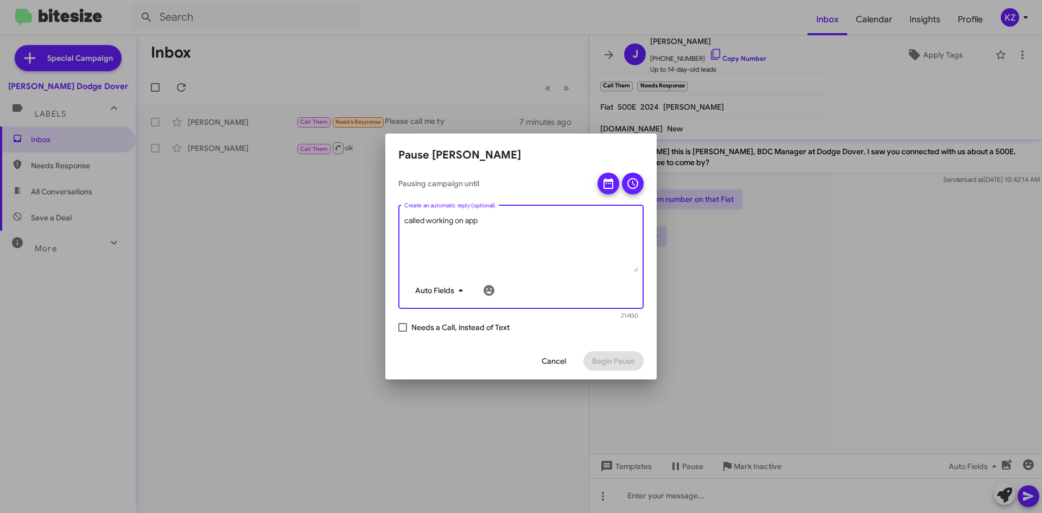
type textarea "called working on app"
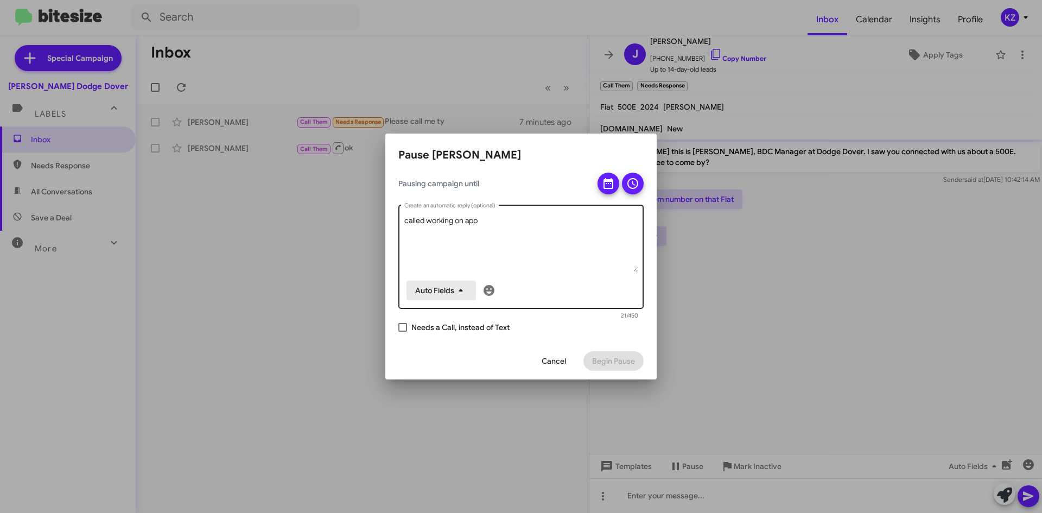
click at [457, 294] on icon "button" at bounding box center [460, 290] width 13 height 13
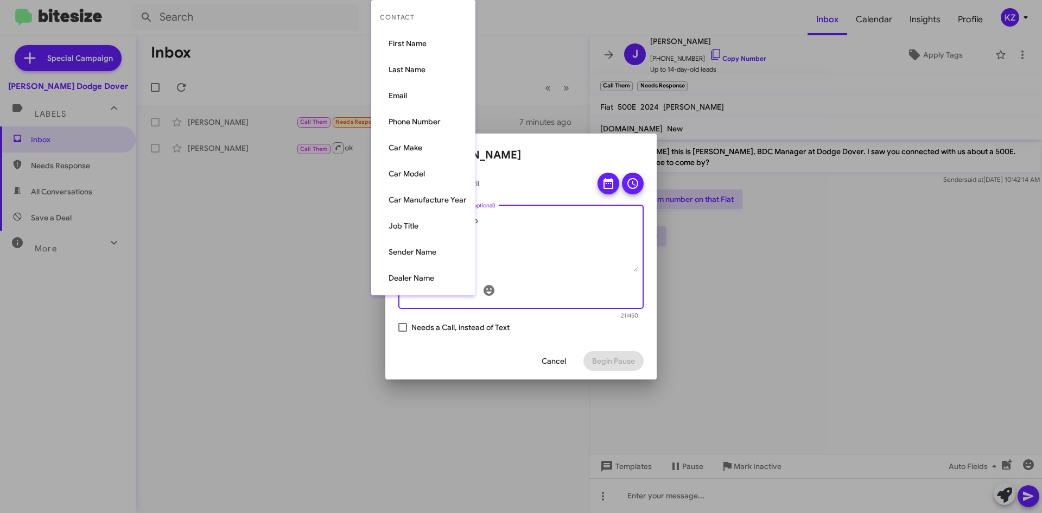
click at [458, 294] on div "Contact First Name Last Name Email Phone Number Car Make Car Model Car Manufact…" at bounding box center [423, 147] width 104 height 295
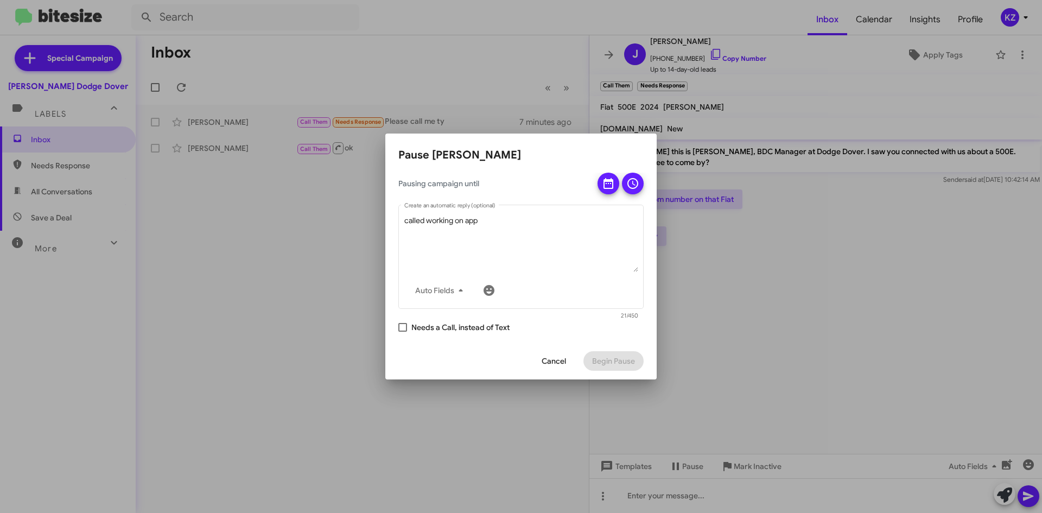
click at [402, 330] on span at bounding box center [403, 327] width 9 height 9
click at [402, 332] on input "Needs a Call, instead of Text" at bounding box center [402, 332] width 1 height 1
click at [402, 326] on span at bounding box center [403, 327] width 9 height 9
click at [402, 332] on input "Needs a Call, instead of Text" at bounding box center [402, 332] width 1 height 1
checkbox input "false"
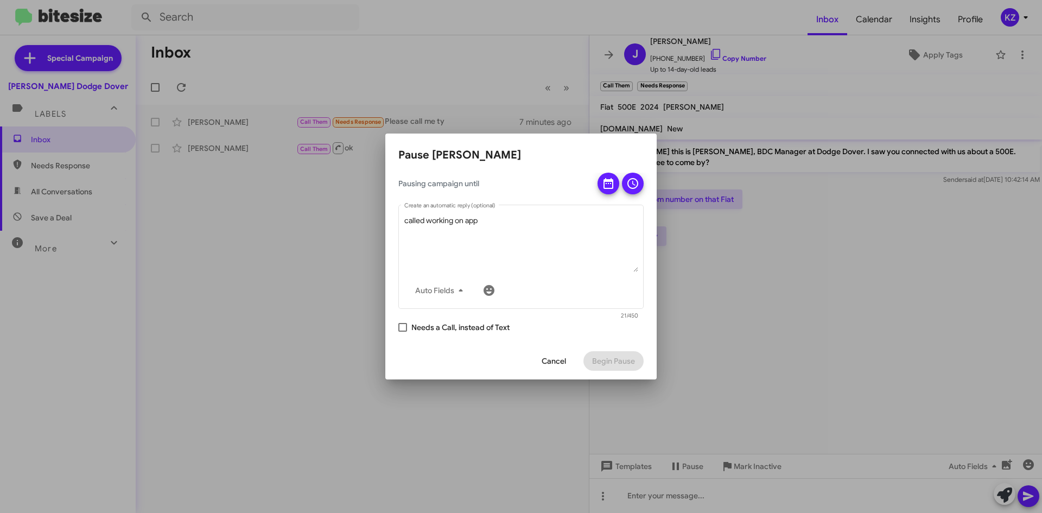
drag, startPoint x: 533, startPoint y: 362, endPoint x: 585, endPoint y: 338, distance: 57.6
click at [535, 360] on div "Cancel Begin Pause" at bounding box center [521, 361] width 245 height 37
click at [633, 182] on icon at bounding box center [633, 183] width 11 height 11
click at [636, 181] on icon at bounding box center [633, 183] width 13 height 13
click at [544, 361] on span "Cancel" at bounding box center [554, 361] width 24 height 20
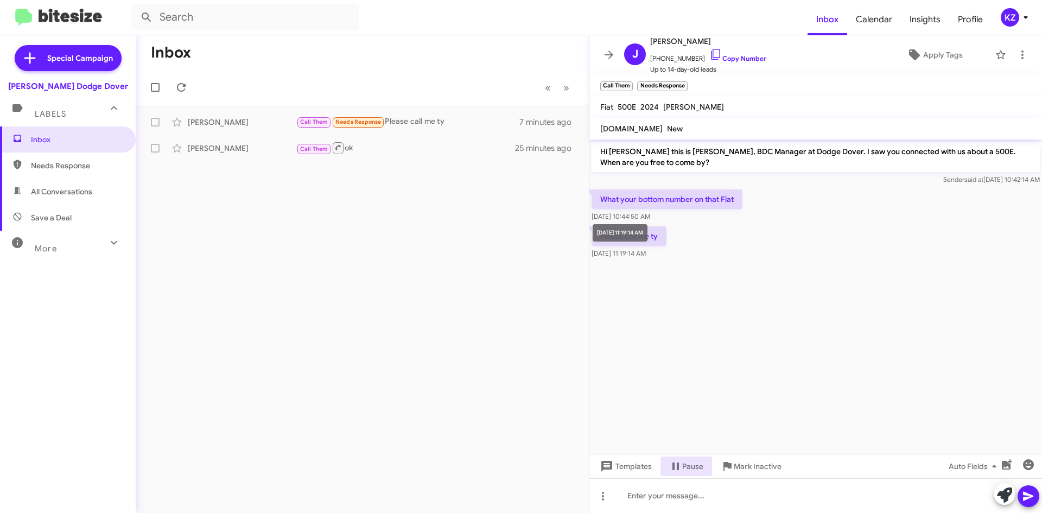
click at [643, 246] on mat-tooltip-component "[DATE] 11:19:14 AM" at bounding box center [620, 233] width 70 height 33
click at [941, 58] on span "Apply Tags" at bounding box center [944, 55] width 40 height 20
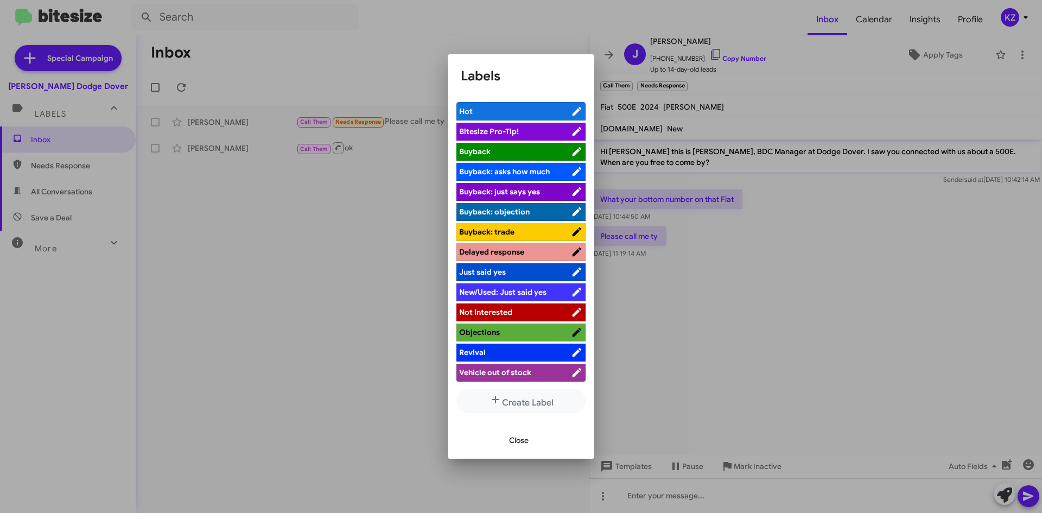
click at [494, 152] on span "Buyback" at bounding box center [515, 151] width 112 height 11
click at [520, 433] on span "Close" at bounding box center [519, 441] width 20 height 20
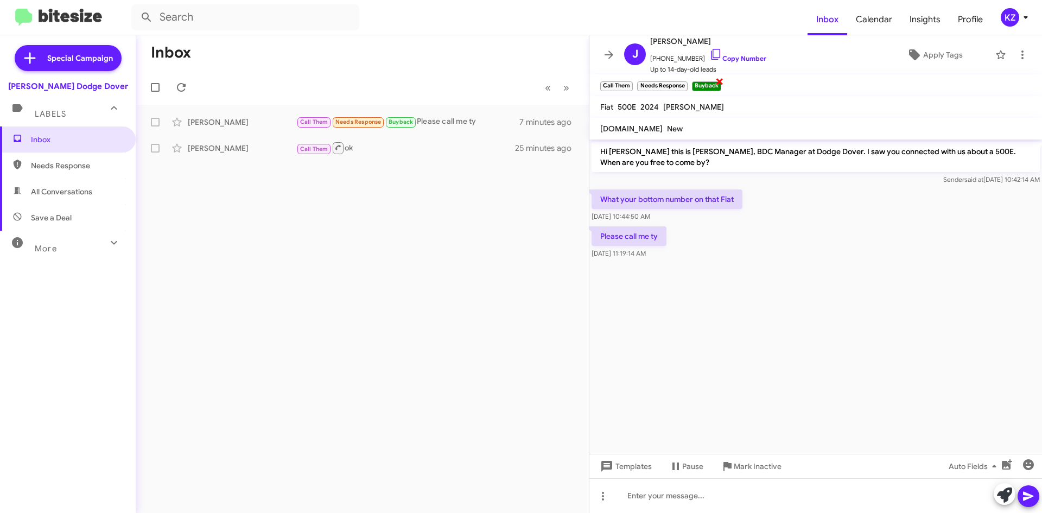
click at [709, 85] on small "Buyback" at bounding box center [706, 86] width 29 height 10
click at [720, 82] on span "×" at bounding box center [720, 80] width 9 height 13
click at [686, 81] on span "×" at bounding box center [686, 80] width 9 height 13
click at [687, 83] on mat-toolbar "Call Them × Needs Response ×" at bounding box center [816, 85] width 453 height 22
click at [632, 80] on span "×" at bounding box center [631, 80] width 9 height 13
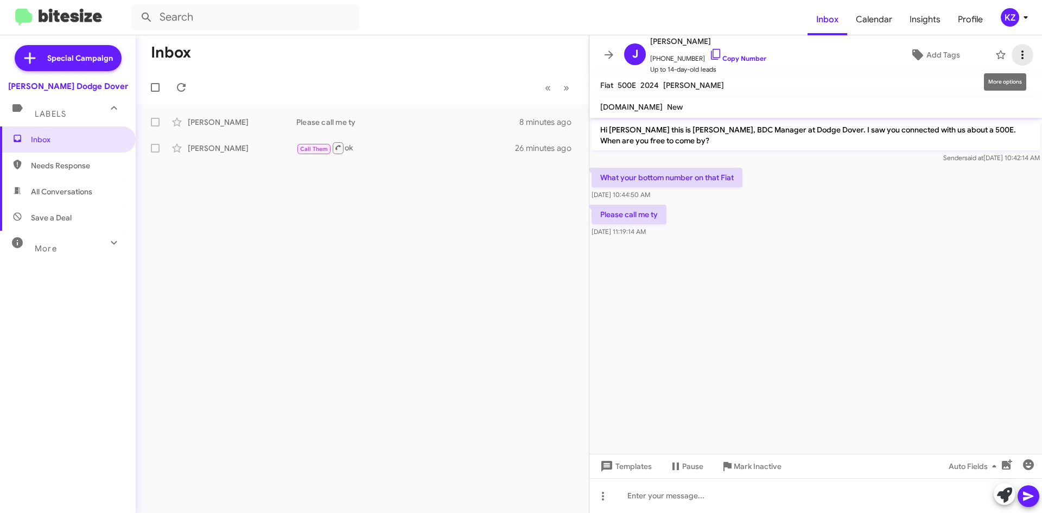
click at [1016, 56] on icon at bounding box center [1022, 54] width 13 height 13
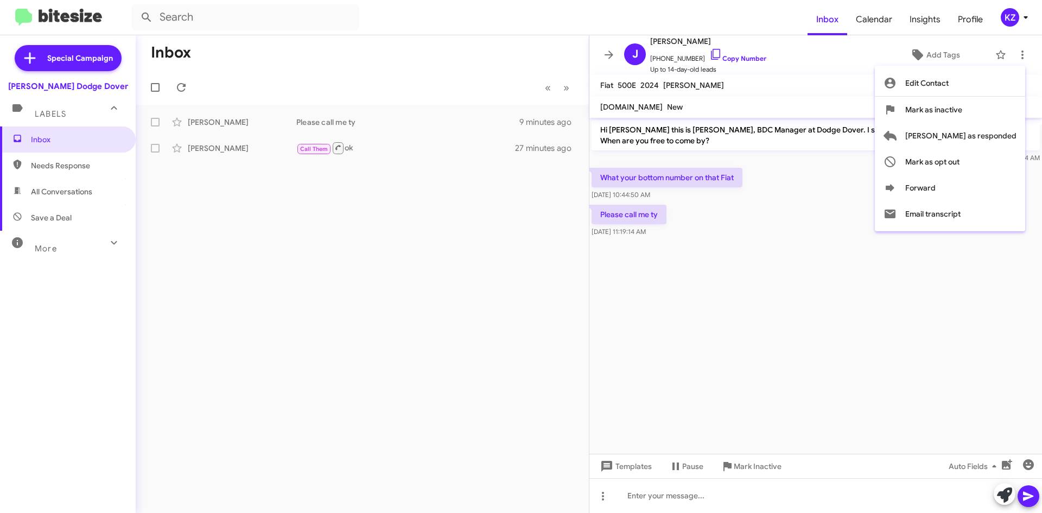
click at [737, 343] on div at bounding box center [521, 256] width 1042 height 513
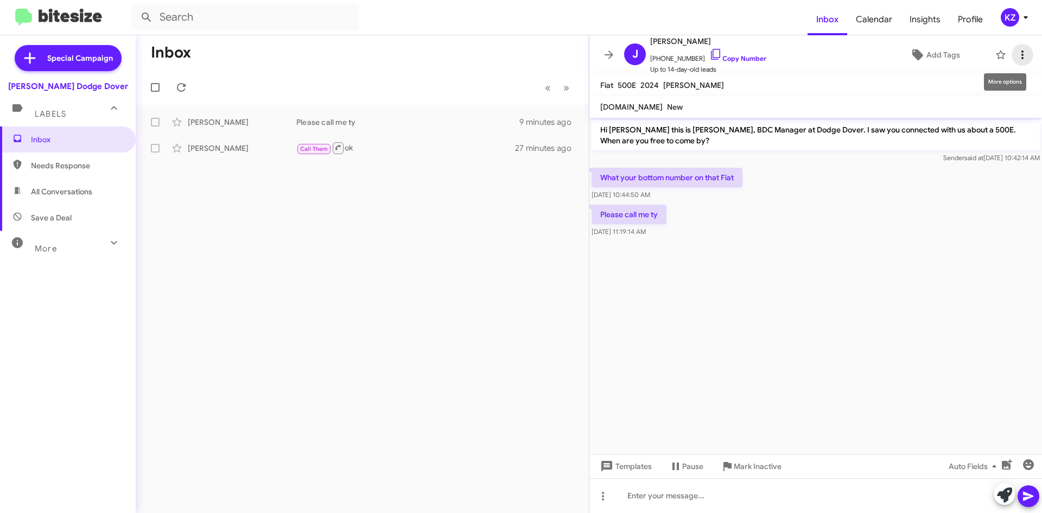
click at [1016, 56] on icon at bounding box center [1022, 54] width 13 height 13
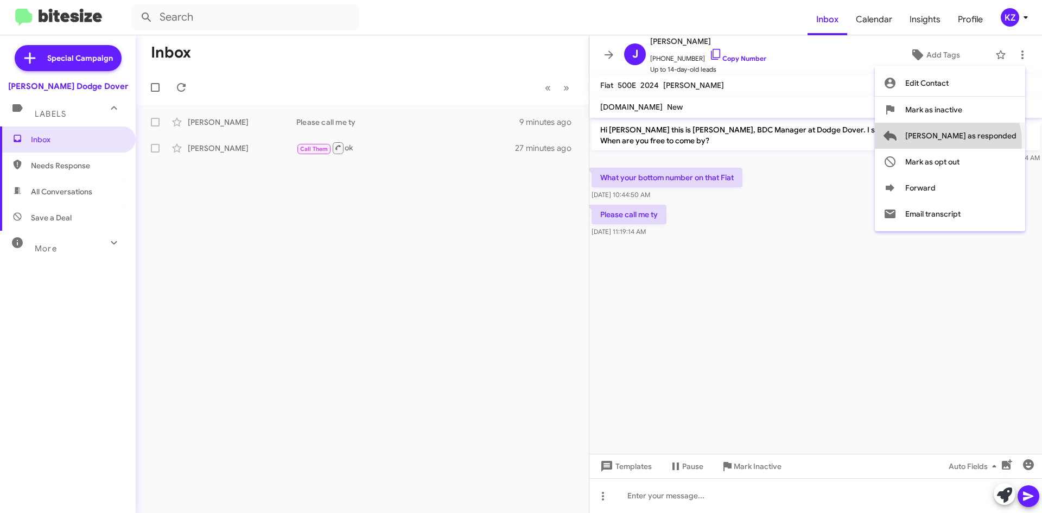
click at [991, 142] on span "[PERSON_NAME] as responded" at bounding box center [961, 136] width 111 height 26
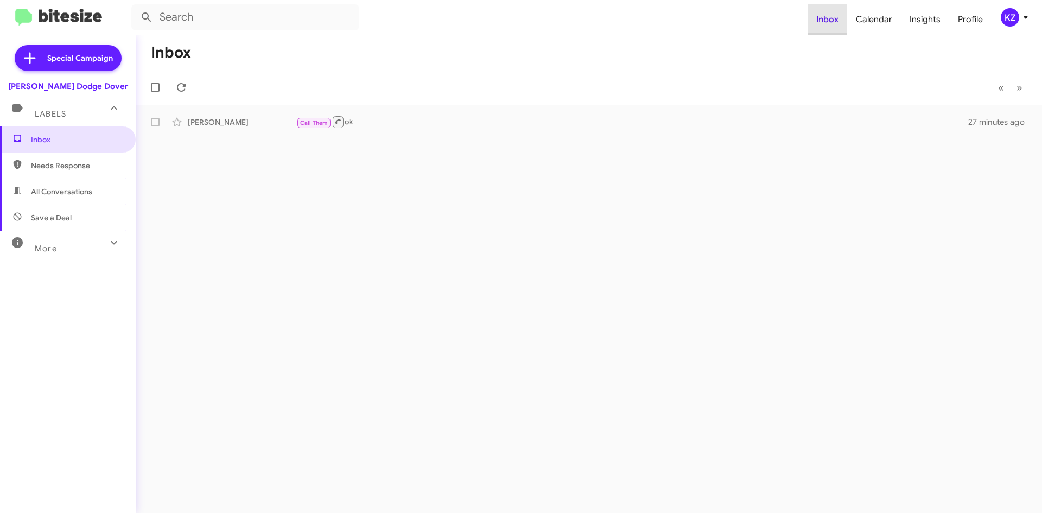
click at [816, 21] on span "Inbox" at bounding box center [828, 19] width 40 height 31
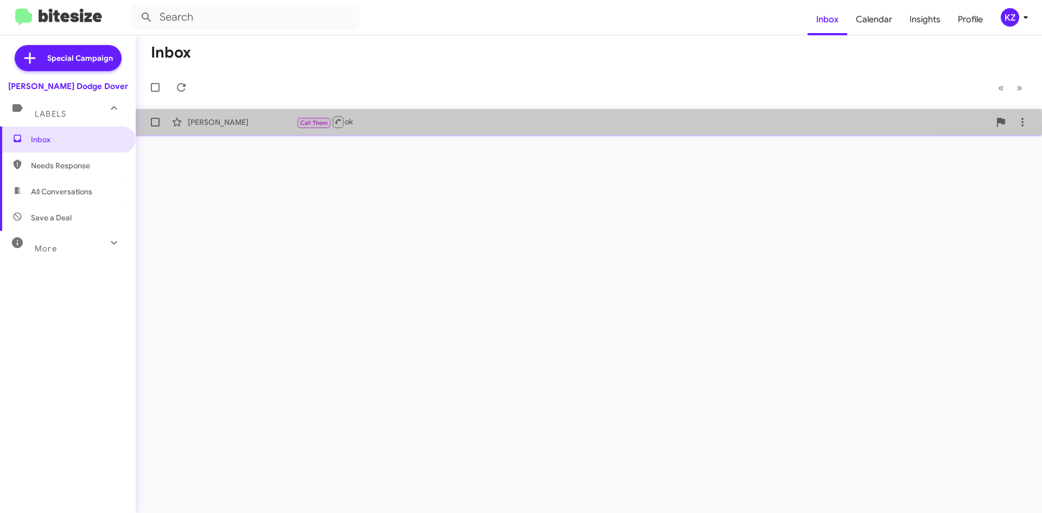
click at [229, 125] on div "[PERSON_NAME]" at bounding box center [242, 122] width 109 height 11
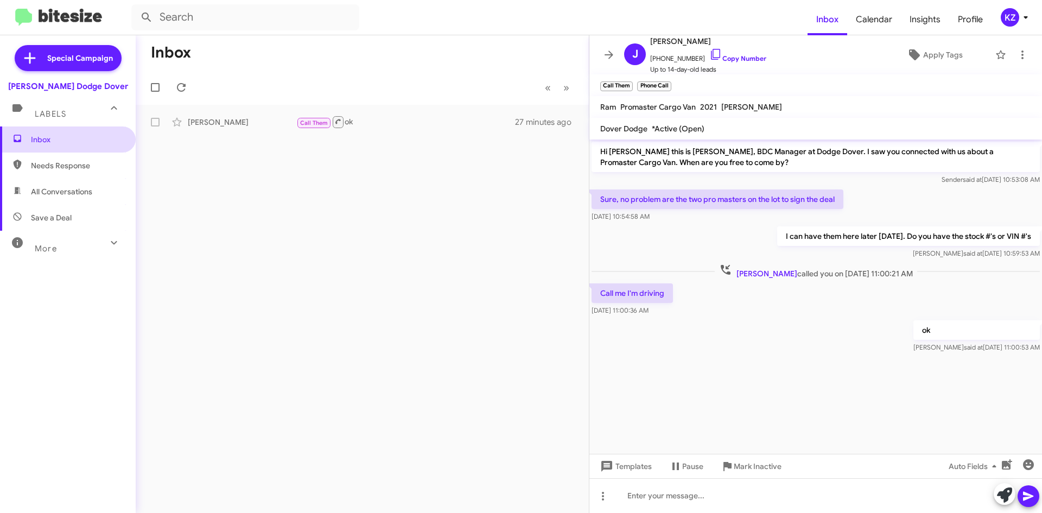
click at [37, 143] on span "Inbox" at bounding box center [77, 139] width 92 height 11
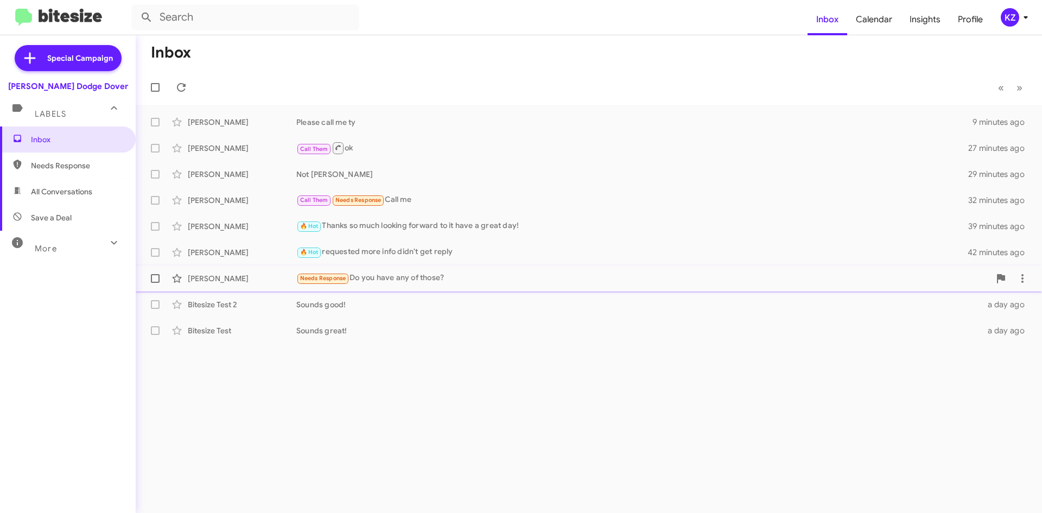
click at [420, 283] on div "Needs Response Do you have any of those?" at bounding box center [643, 278] width 694 height 12
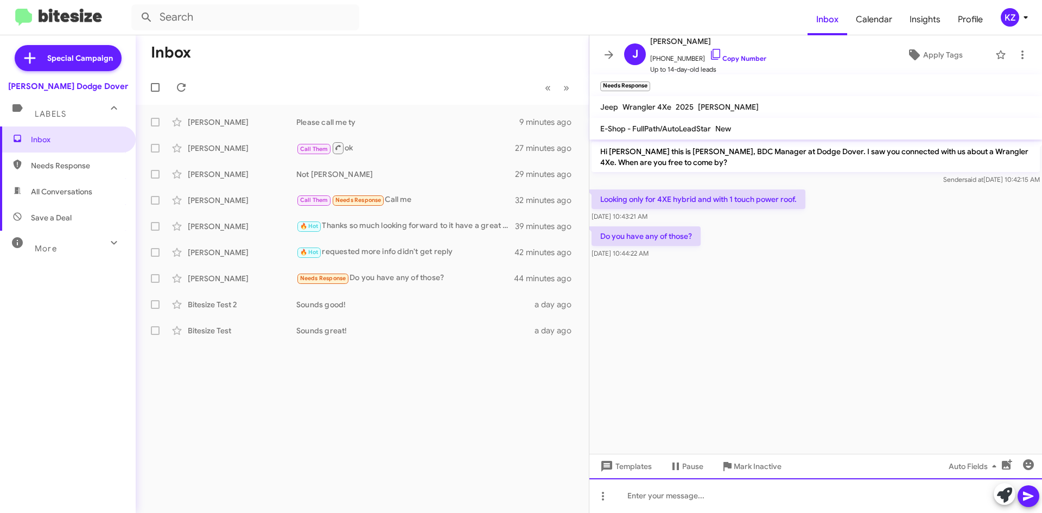
click at [682, 494] on div at bounding box center [816, 495] width 453 height 35
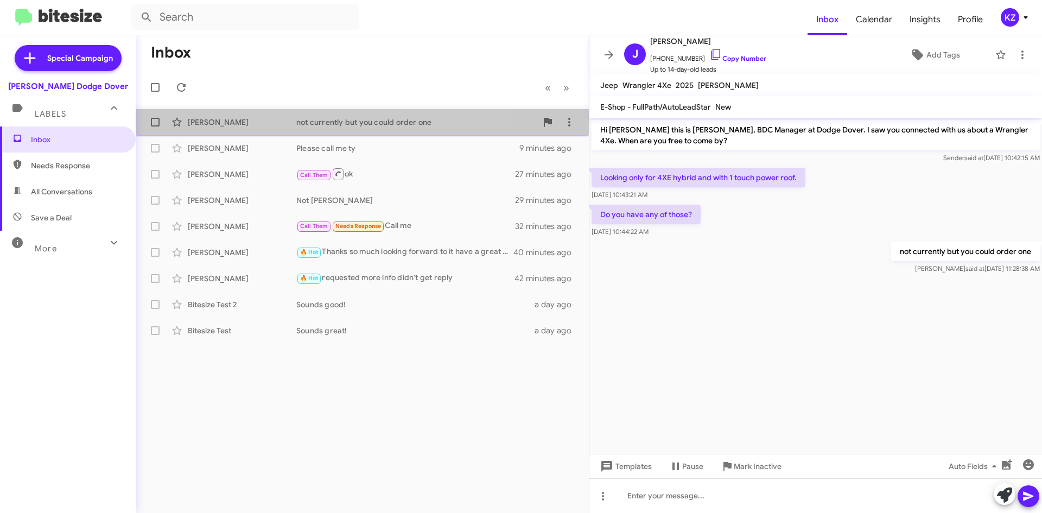
click at [343, 127] on div "not currently but you could order one" at bounding box center [416, 122] width 241 height 11
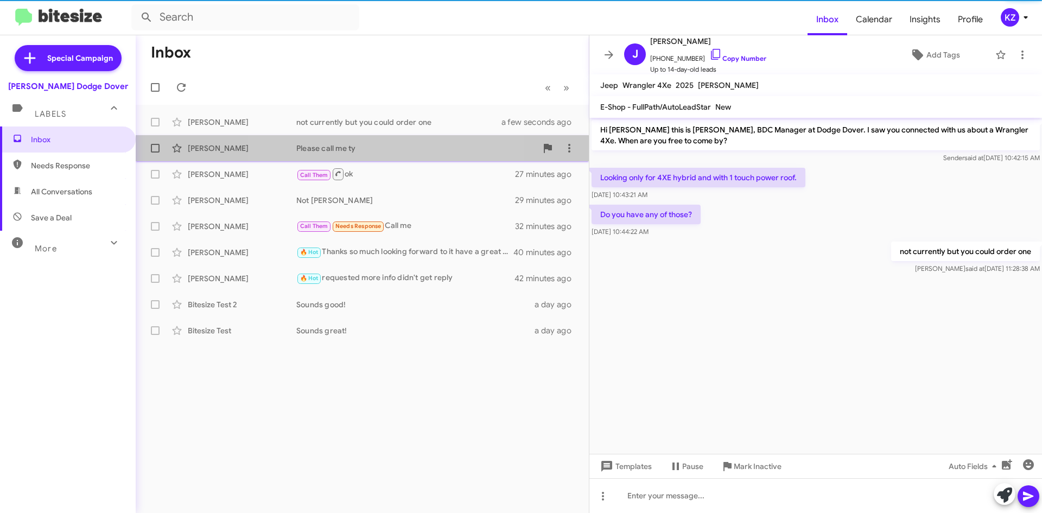
click at [350, 151] on div "Please call me ty" at bounding box center [416, 148] width 241 height 11
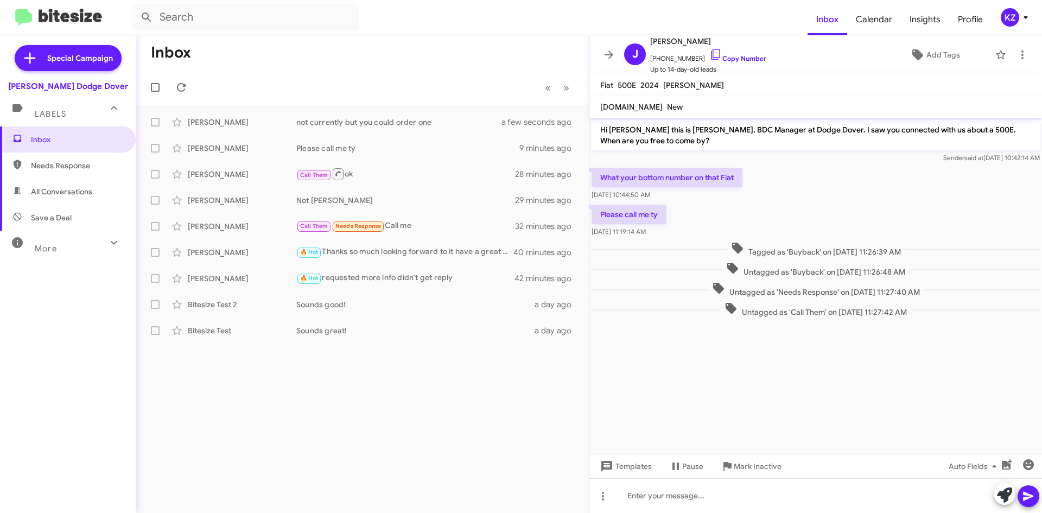
click at [105, 239] on mat-icon at bounding box center [113, 242] width 17 height 17
click at [108, 244] on icon at bounding box center [114, 247] width 13 height 13
click at [178, 175] on icon at bounding box center [176, 174] width 13 height 13
click at [180, 174] on icon at bounding box center [176, 174] width 9 height 9
click at [1032, 465] on icon "button" at bounding box center [1028, 464] width 11 height 11
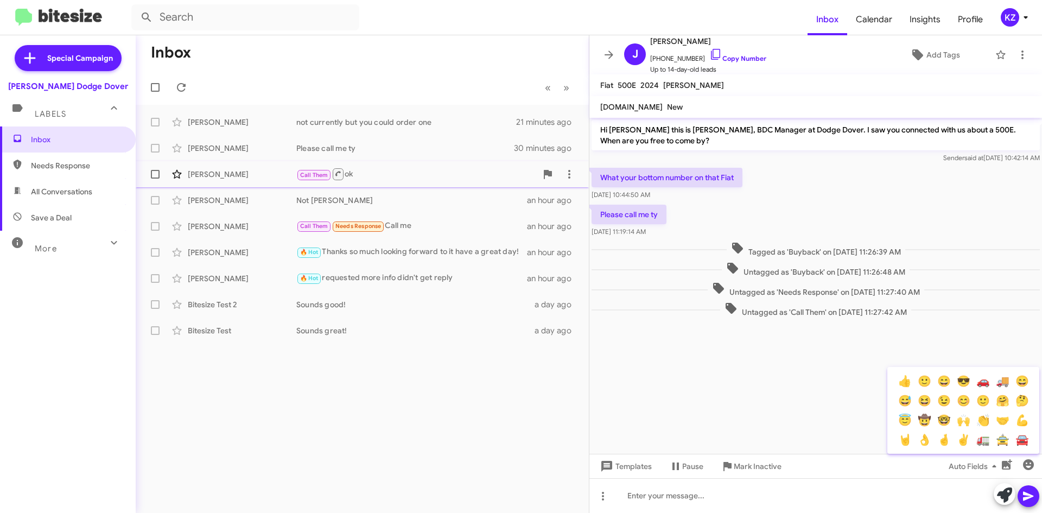
click at [901, 383] on button "👍" at bounding box center [905, 381] width 20 height 20
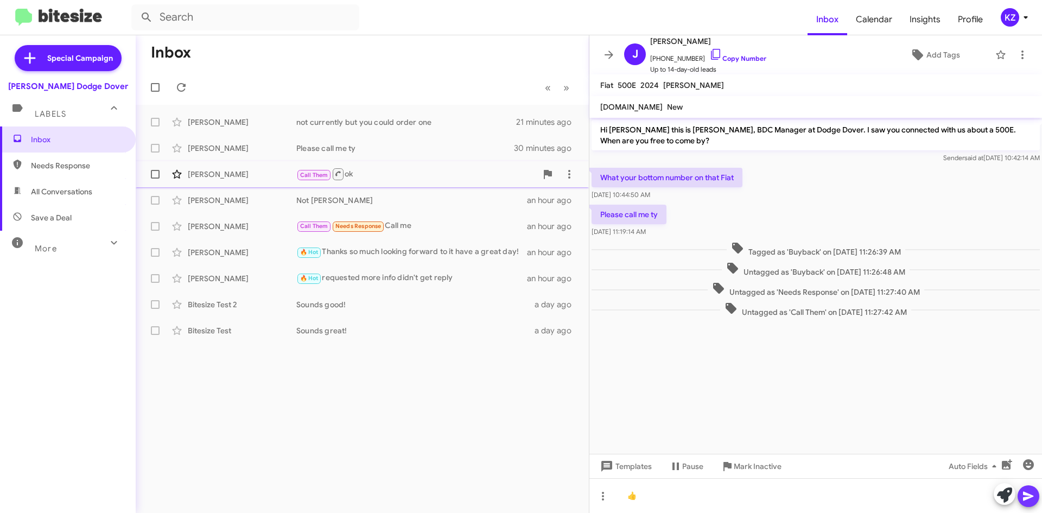
click at [1032, 504] on span at bounding box center [1028, 496] width 13 height 22
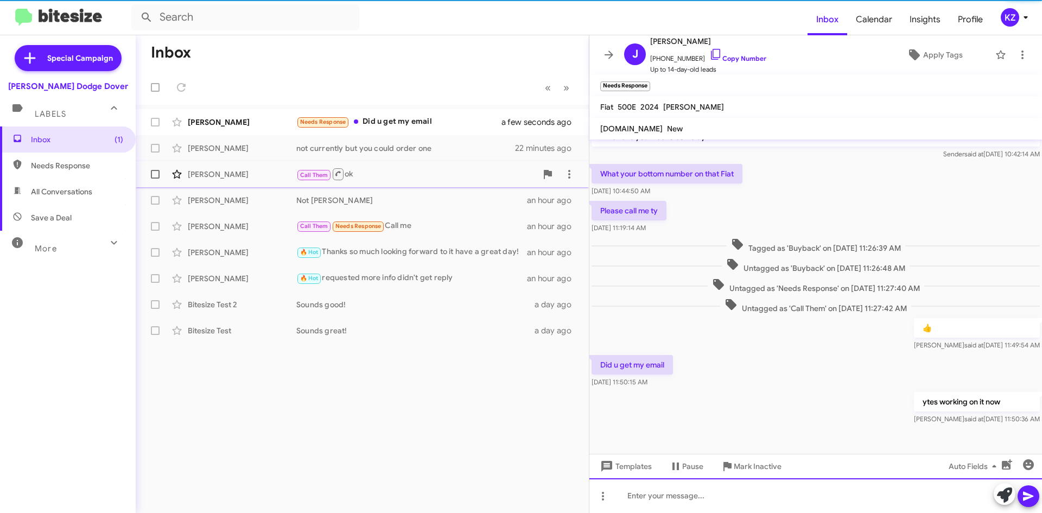
scroll to position [4, 0]
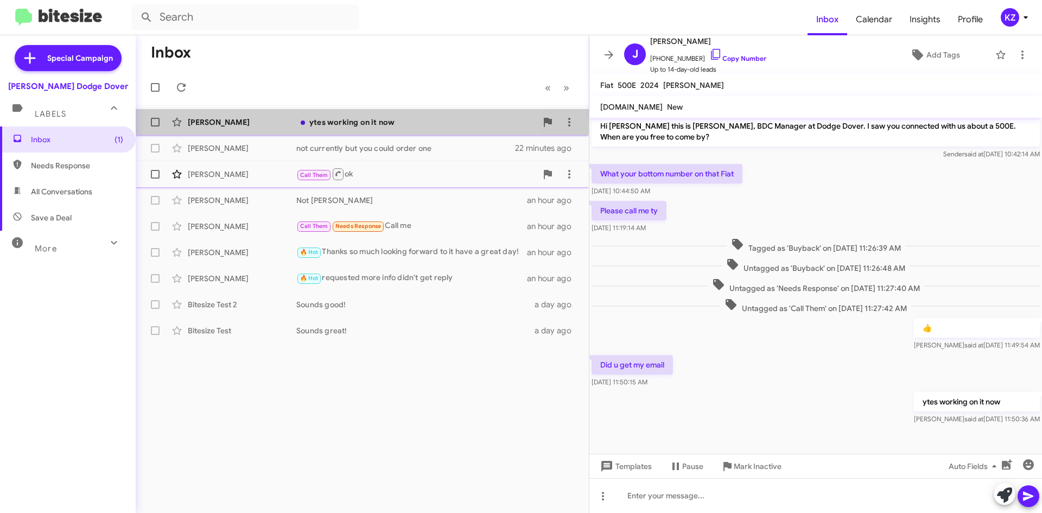
drag, startPoint x: 289, startPoint y: 117, endPoint x: 272, endPoint y: 123, distance: 18.6
click at [289, 115] on div "[PERSON_NAME] ytes working on it now a few seconds ago" at bounding box center [362, 122] width 436 height 22
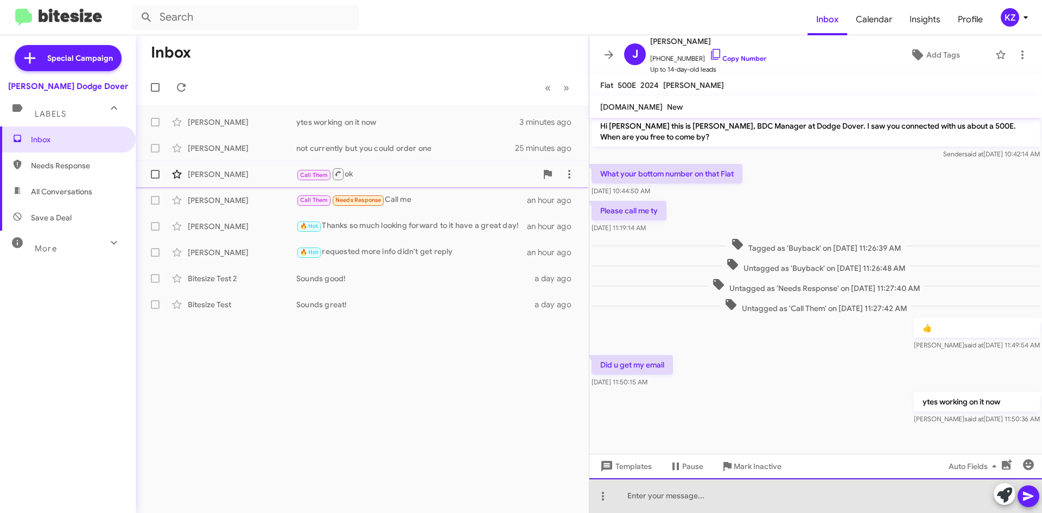
click at [781, 497] on div at bounding box center [816, 495] width 453 height 35
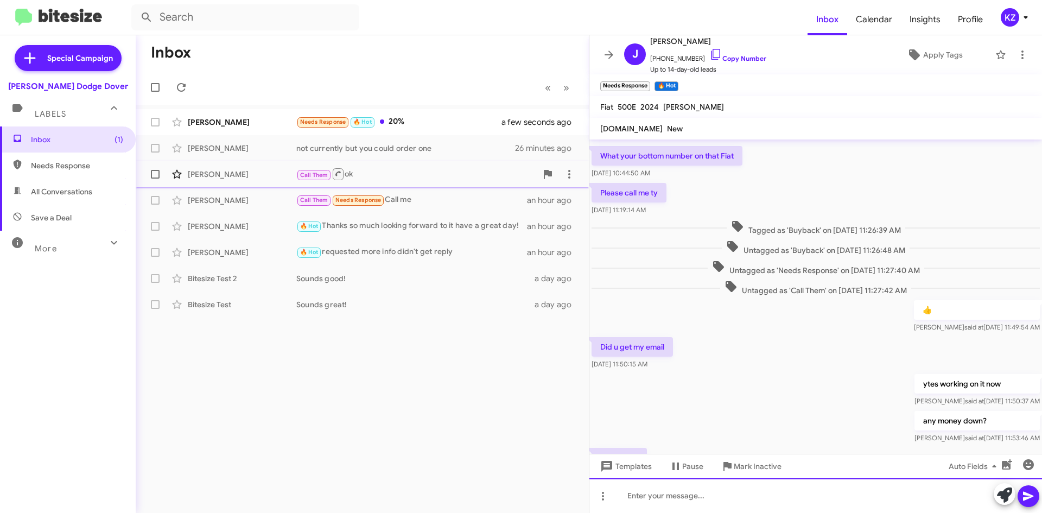
scroll to position [83, 0]
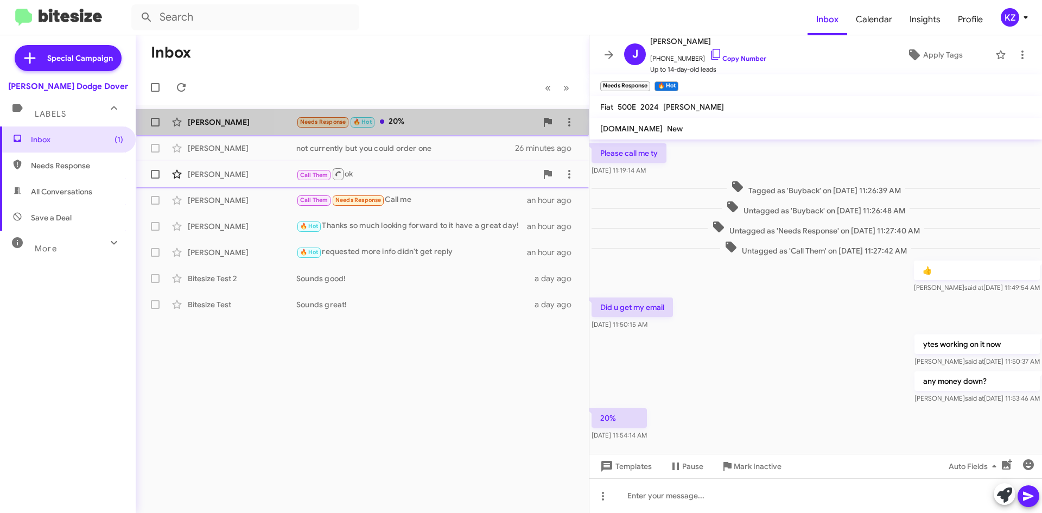
click at [438, 127] on div "Needs Response 🔥 Hot 20%" at bounding box center [416, 122] width 241 height 12
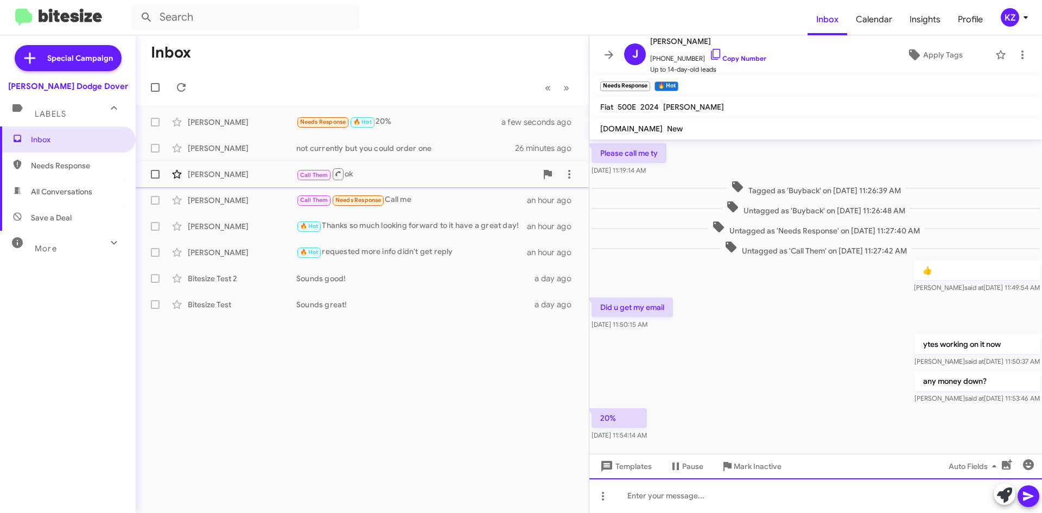
click at [652, 498] on div at bounding box center [816, 495] width 453 height 35
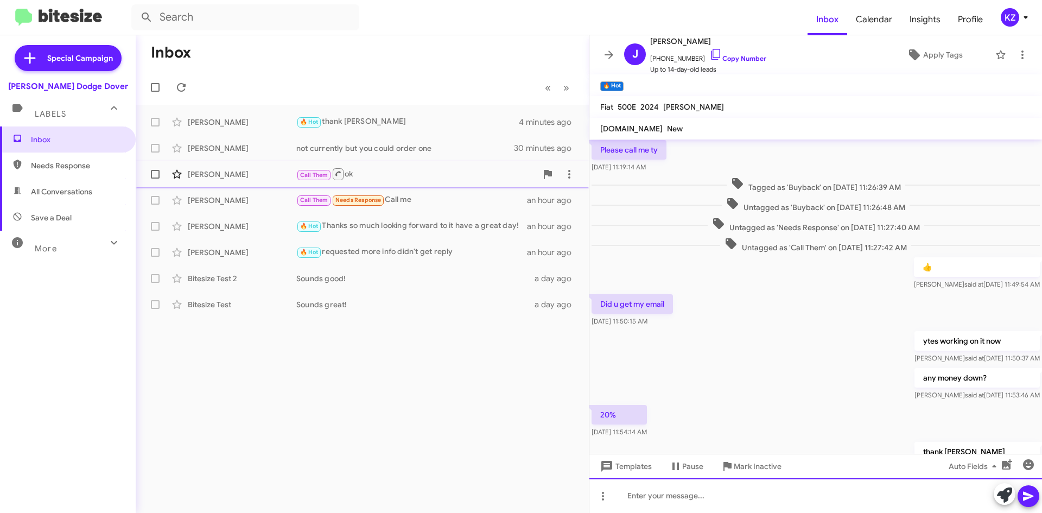
scroll to position [0, 0]
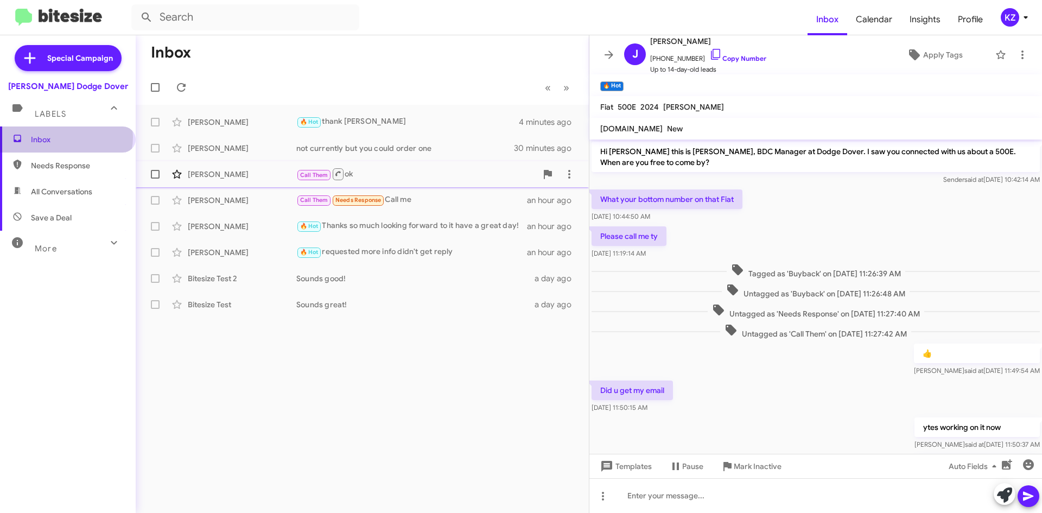
click at [66, 137] on span "Inbox" at bounding box center [77, 139] width 92 height 11
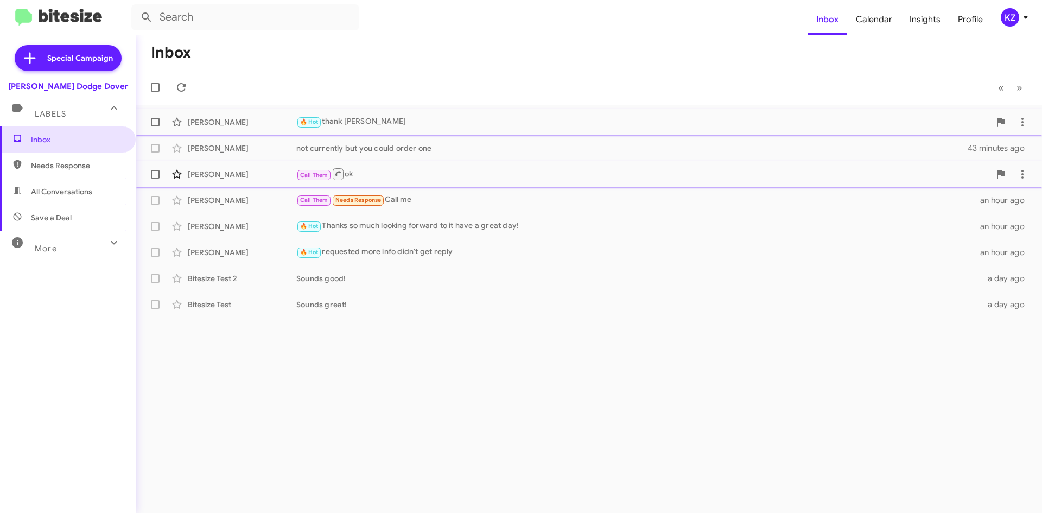
click at [385, 125] on div "[PERSON_NAME] 🔥 Hot thank yoiu 17 minutes ago" at bounding box center [588, 122] width 889 height 22
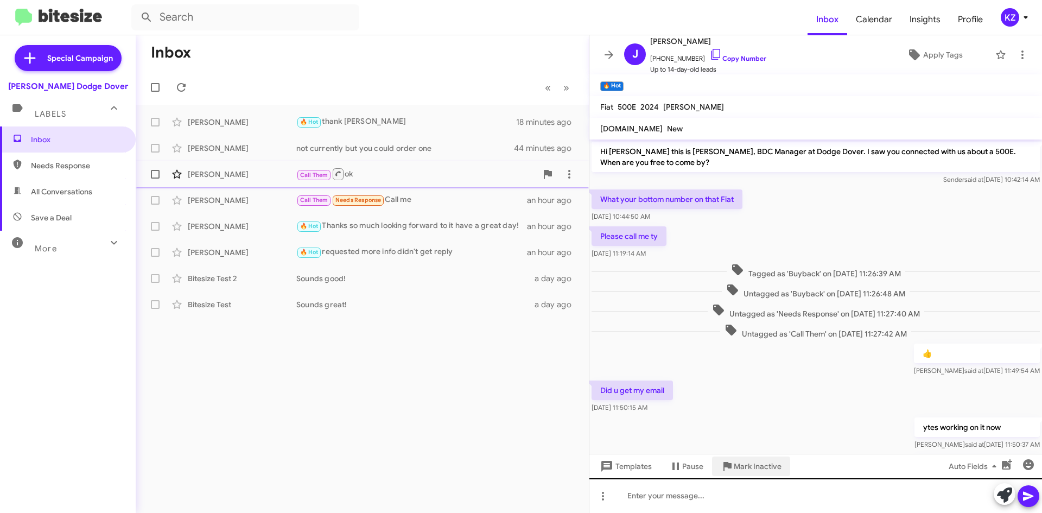
drag, startPoint x: 724, startPoint y: 474, endPoint x: 722, endPoint y: 483, distance: 9.0
click at [722, 483] on div "Hi [PERSON_NAME] this is [PERSON_NAME], BDC Manager at Dodge Dover. I saw you c…" at bounding box center [816, 327] width 453 height 374
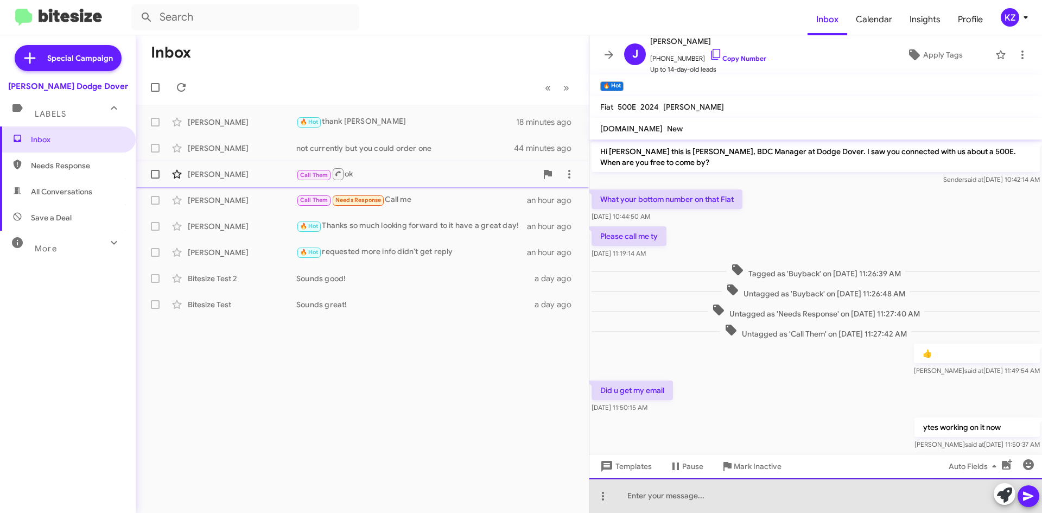
click at [715, 495] on div at bounding box center [816, 495] width 453 height 35
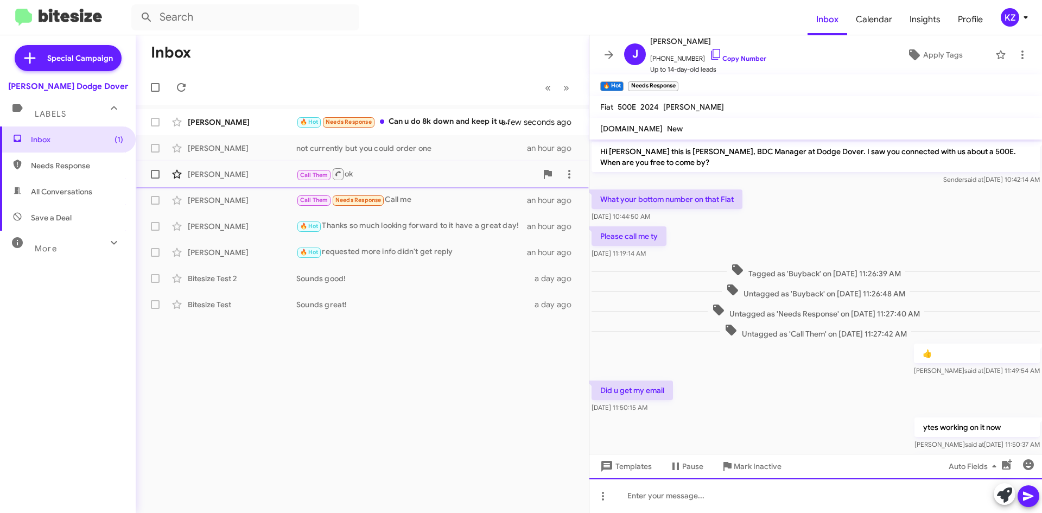
scroll to position [235, 0]
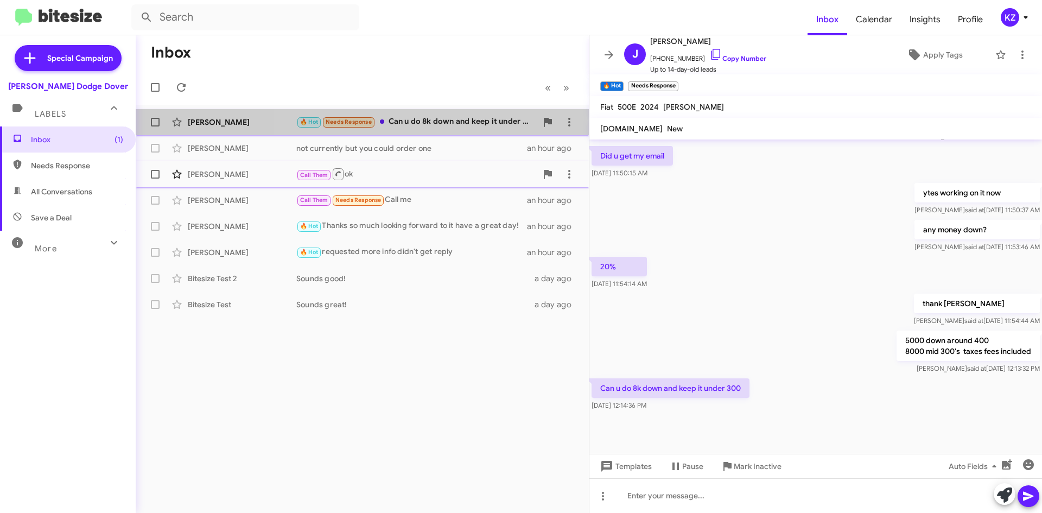
click at [472, 124] on div "🔥 Hot Needs Response Can u do 8k down and keep it under 300" at bounding box center [416, 122] width 241 height 12
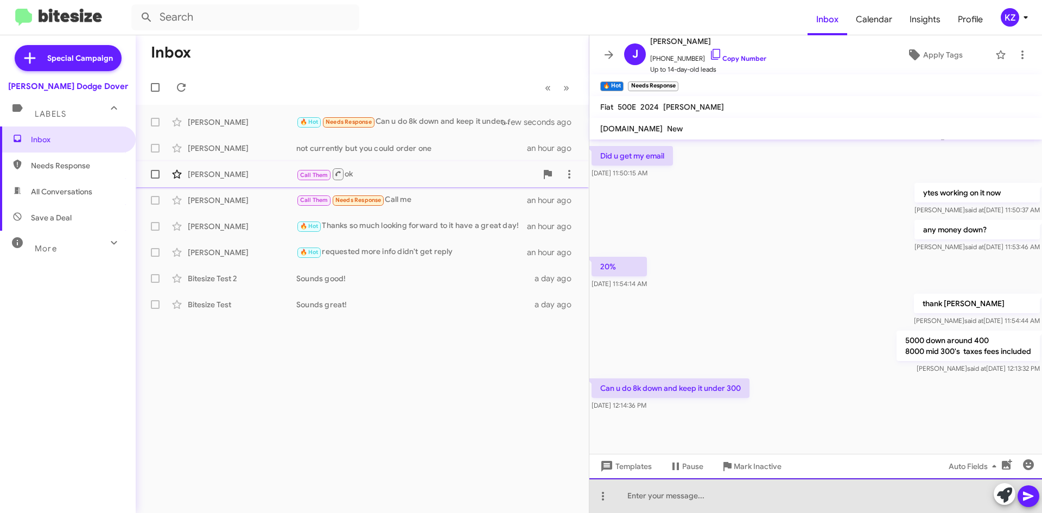
click at [682, 494] on div at bounding box center [816, 495] width 453 height 35
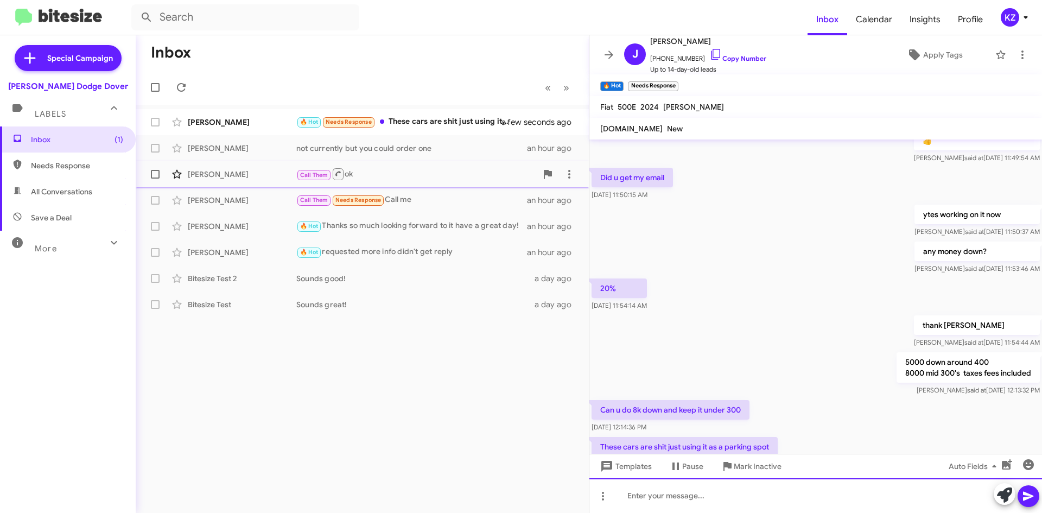
scroll to position [274, 0]
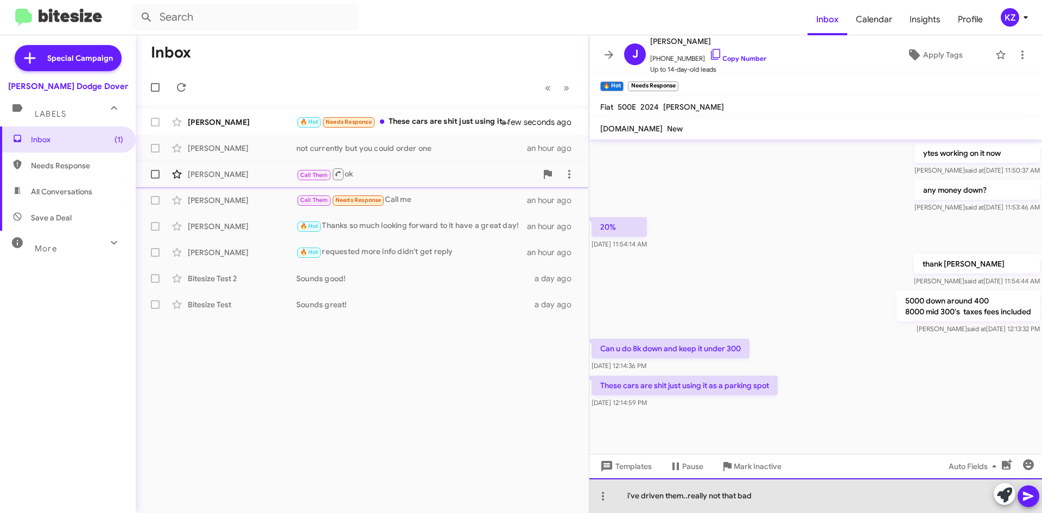
click at [757, 503] on div "i've driven them..really not that bad" at bounding box center [816, 495] width 453 height 35
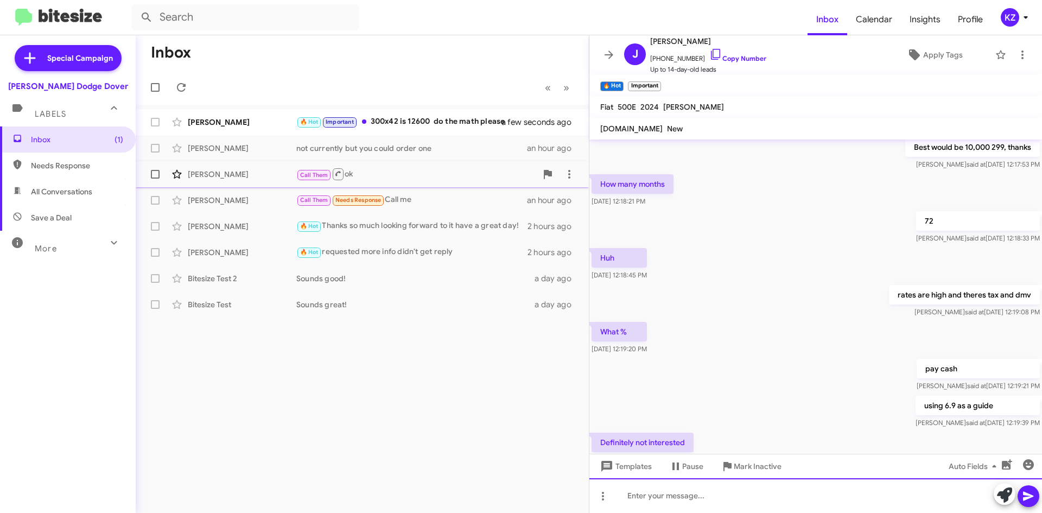
scroll to position [829, 0]
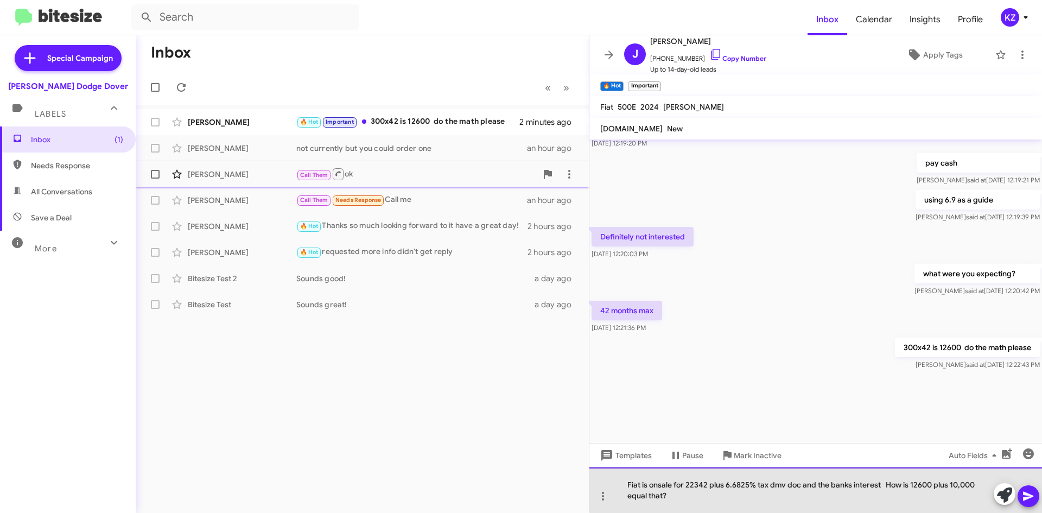
click at [885, 485] on div "Fiat is onsale for 22342 plus 6.6825% tax dmv doc and the banks interest How is…" at bounding box center [816, 490] width 453 height 46
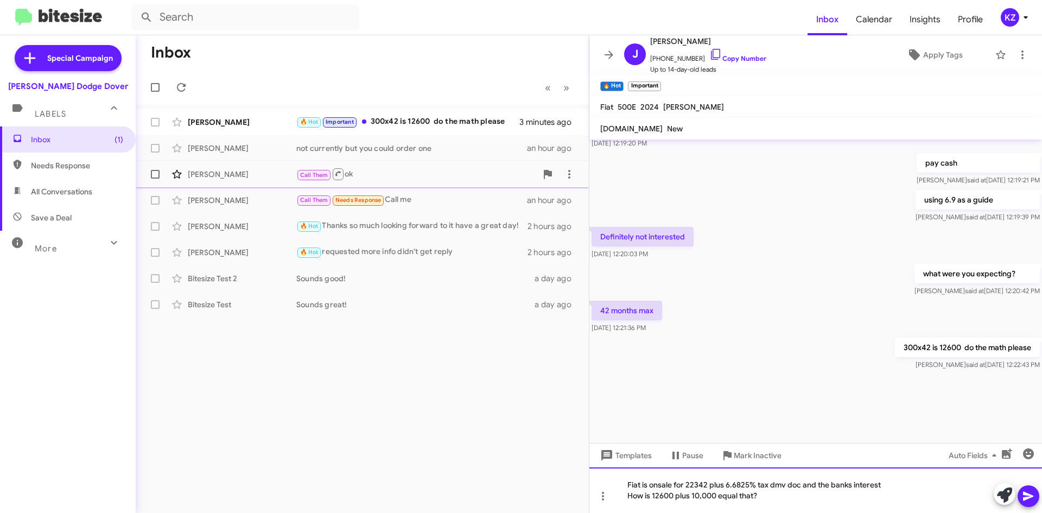
click at [798, 499] on div "Fiat is onsale for 22342 plus 6.6825% tax dmv doc and the banks interest How is…" at bounding box center [816, 490] width 453 height 46
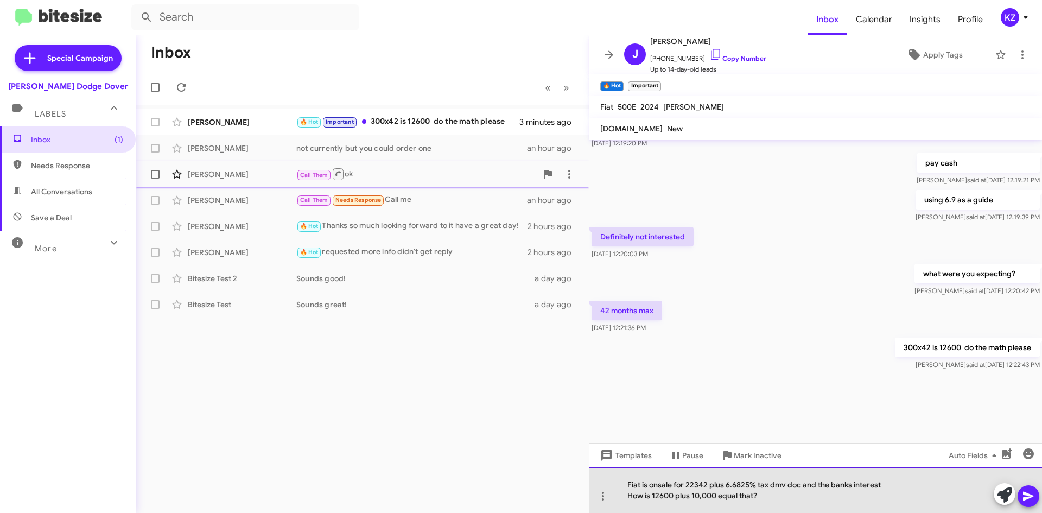
drag, startPoint x: 786, startPoint y: 489, endPoint x: 793, endPoint y: 490, distance: 6.6
click at [787, 489] on div "Fiat is onsale for 22342 plus 6.6825% tax dmv doc and the banks interest How is…" at bounding box center [816, 490] width 453 height 46
click at [788, 501] on div "Fiat is onsale for 22342 plus 6.6825% tax dmv etch doc and the banks interest H…" at bounding box center [816, 490] width 453 height 46
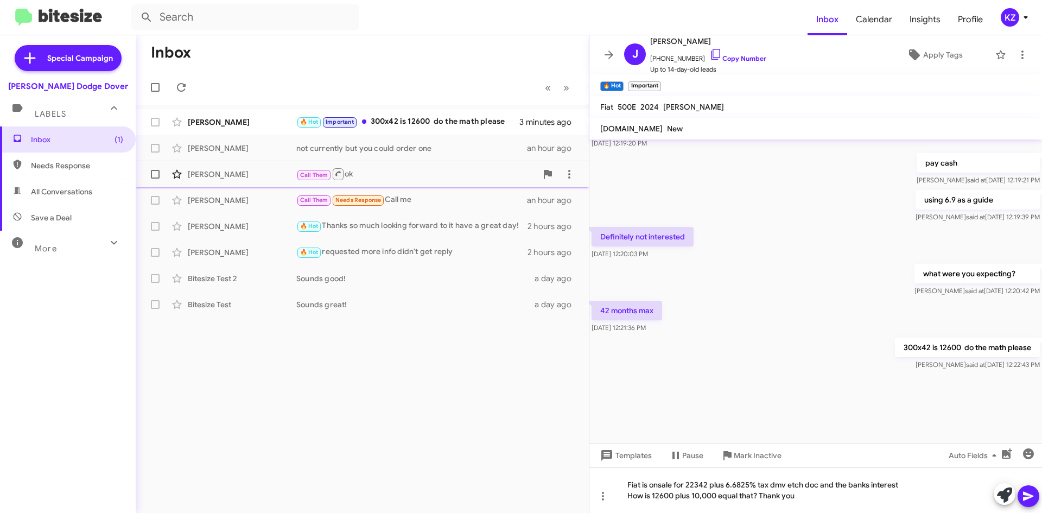
click at [1022, 491] on icon at bounding box center [1028, 496] width 13 height 13
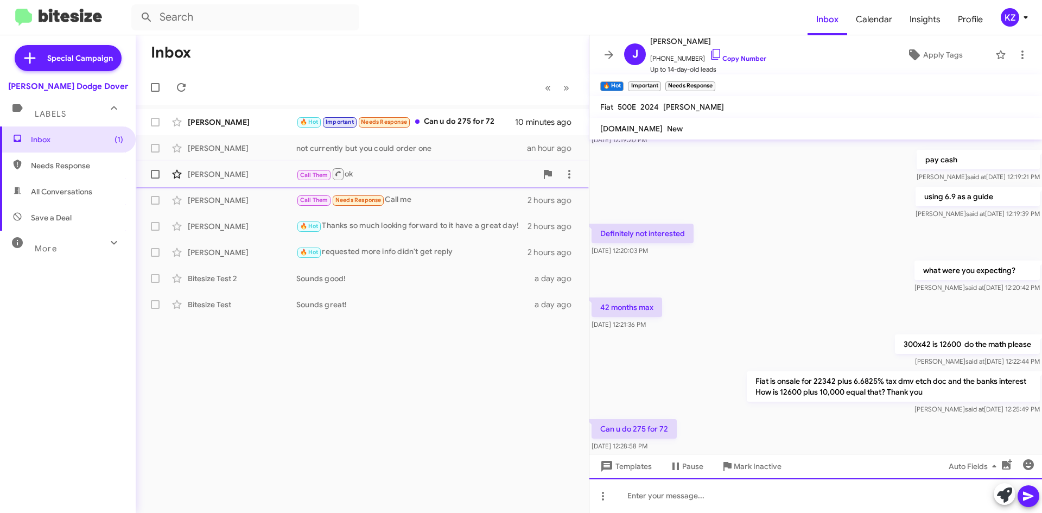
scroll to position [500, 0]
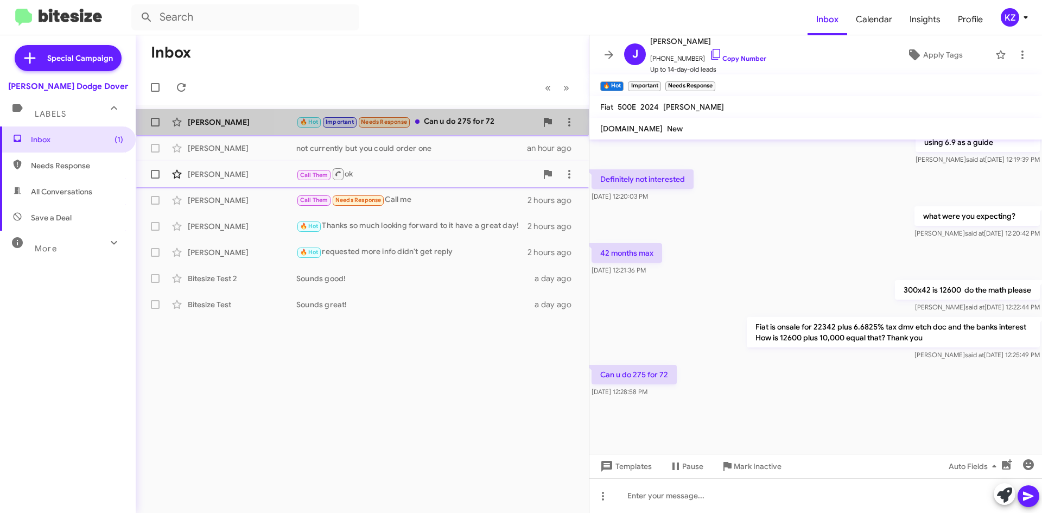
click at [446, 125] on div "🔥 Hot Important Needs Response Can u do 275 for 72" at bounding box center [416, 122] width 241 height 12
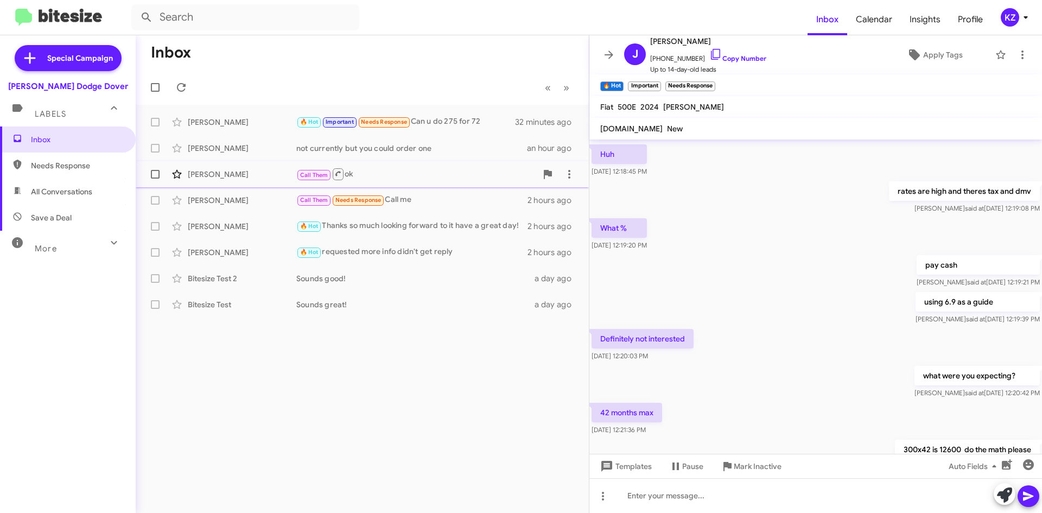
scroll to position [446, 0]
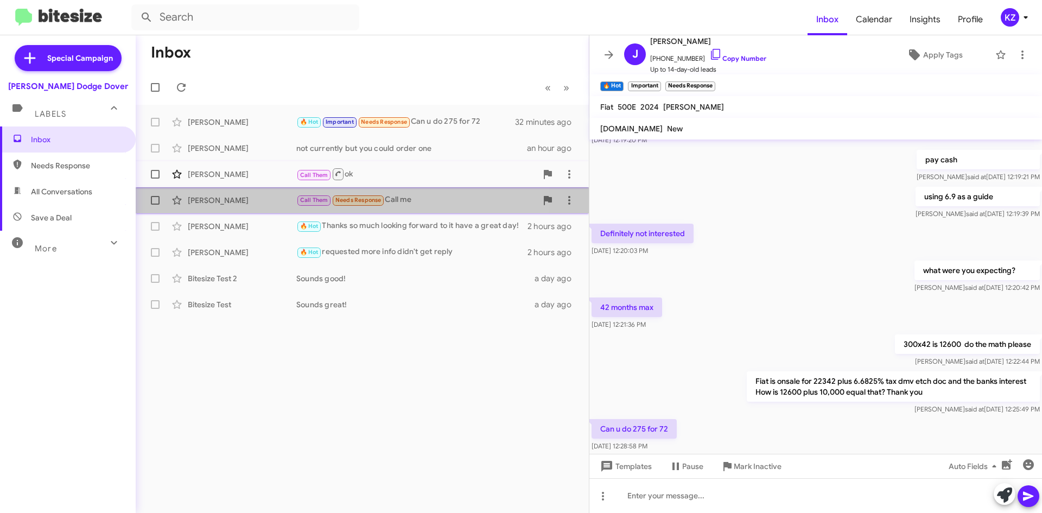
click at [293, 203] on div "[PERSON_NAME]" at bounding box center [242, 200] width 109 height 11
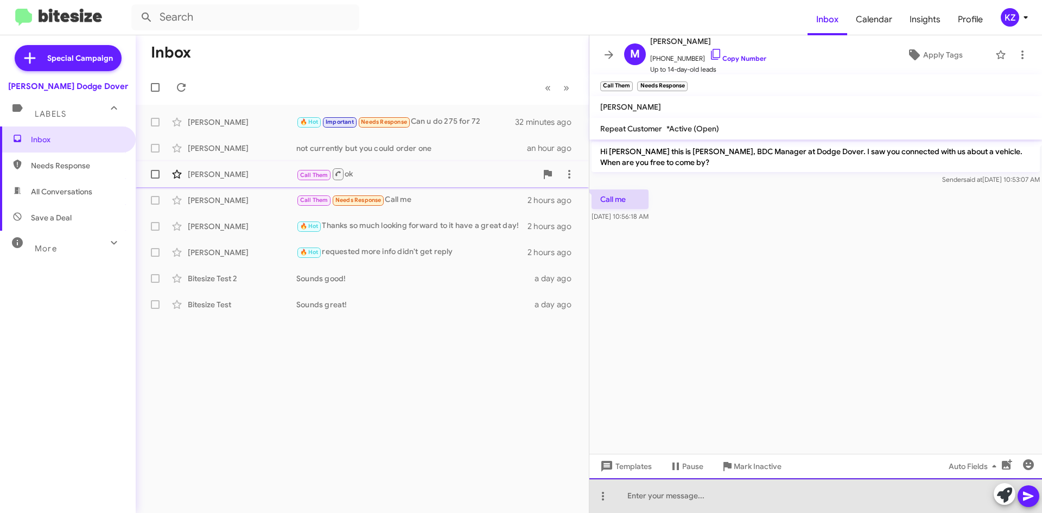
click at [731, 496] on div at bounding box center [816, 495] width 453 height 35
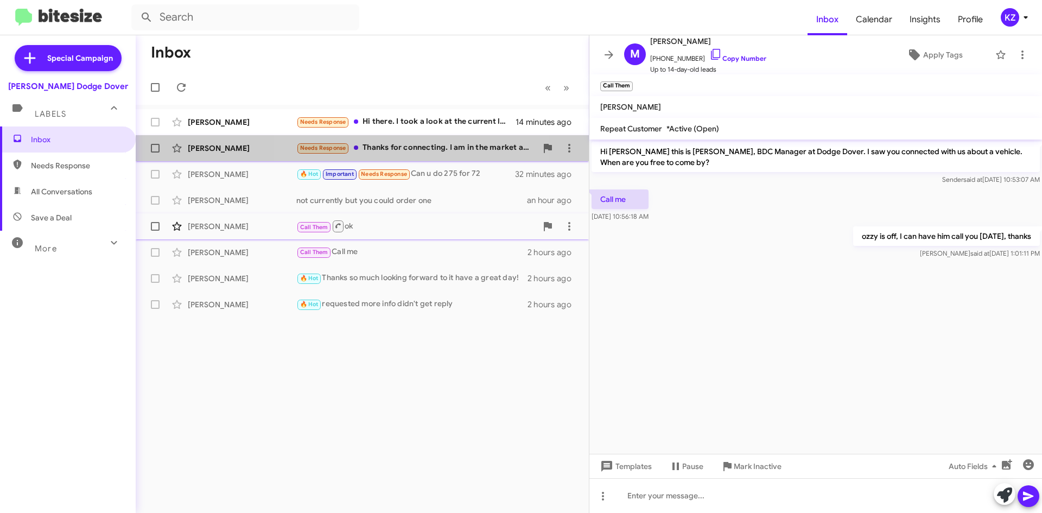
click at [422, 149] on div "Needs Response Thanks for connecting. I am in the market and checking out my op…" at bounding box center [416, 148] width 241 height 12
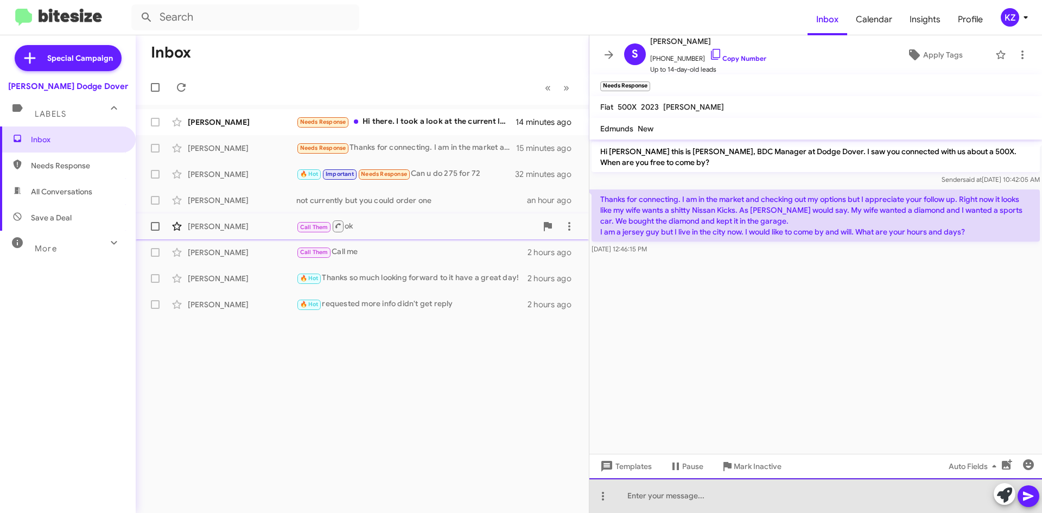
click at [634, 497] on div at bounding box center [816, 495] width 453 height 35
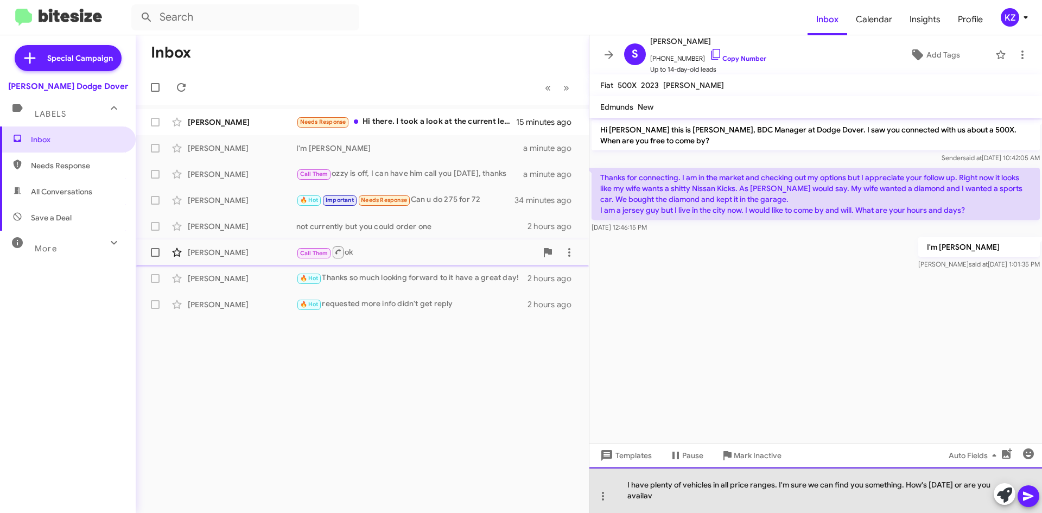
drag, startPoint x: 655, startPoint y: 494, endPoint x: 706, endPoint y: 504, distance: 52.0
click at [706, 504] on div "I have plenty of vehicles in all price ranges. I'm sure we can find you somethi…" at bounding box center [816, 490] width 453 height 46
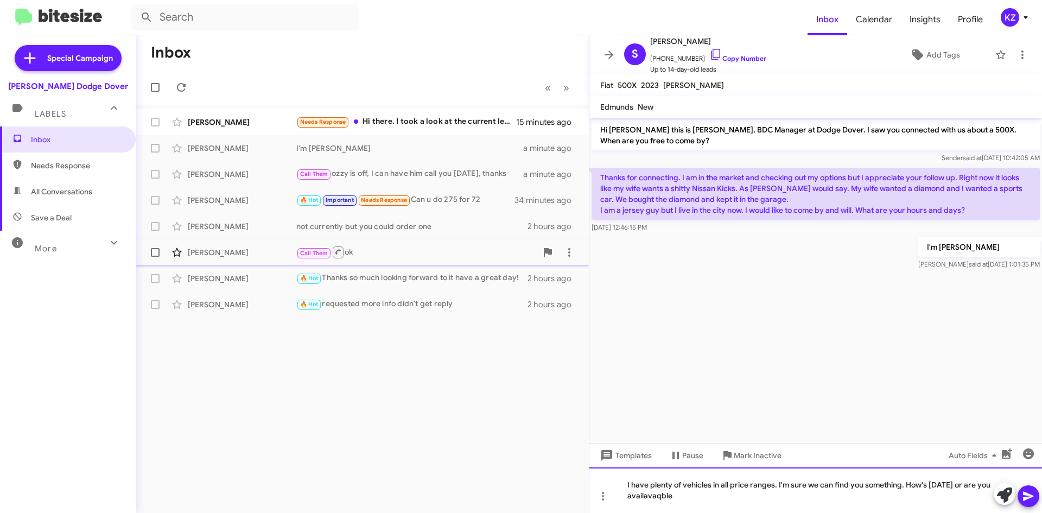
click at [706, 506] on div "I have plenty of vehicles in all price ranges. I'm sure we can find you somethi…" at bounding box center [816, 490] width 453 height 46
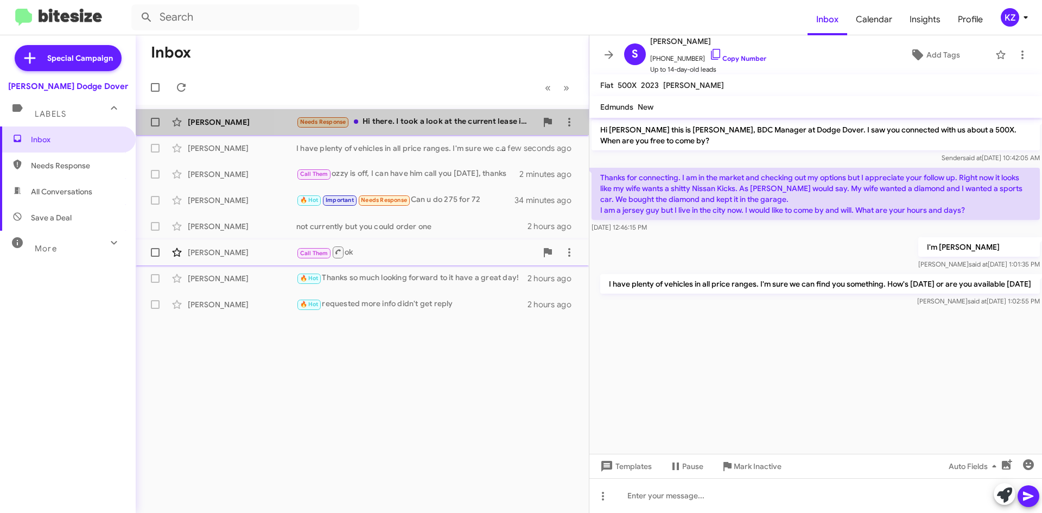
click at [427, 119] on div "Needs Response Hi there. I took a look at the current lease incentives and play…" at bounding box center [416, 122] width 241 height 12
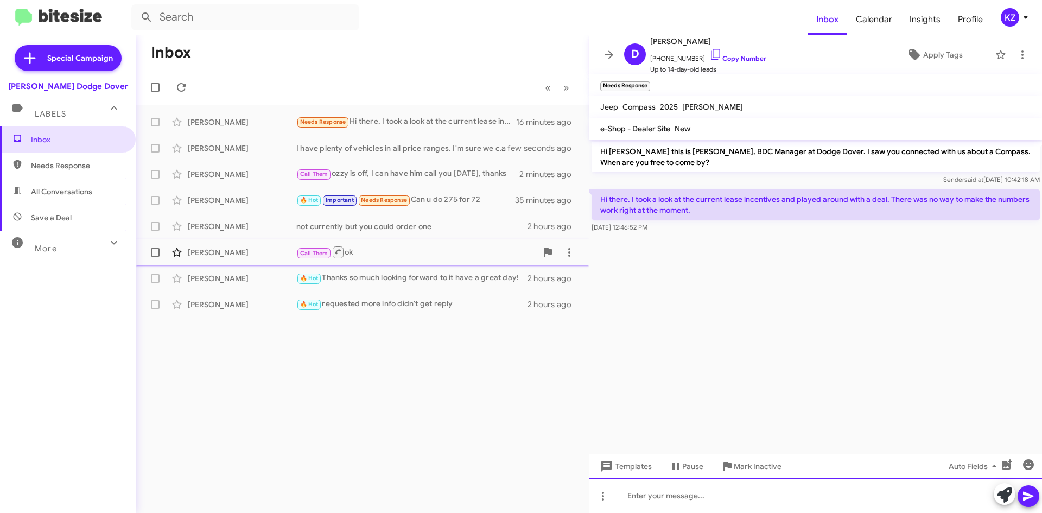
click at [719, 492] on div at bounding box center [816, 495] width 453 height 35
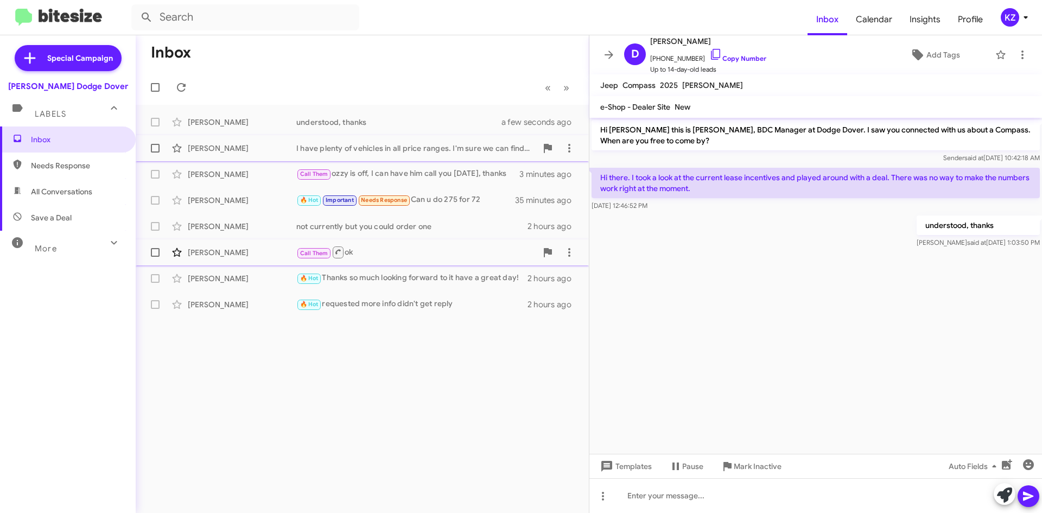
click at [343, 150] on div "I have plenty of vehicles in all price ranges. I'm sure we can find you somethi…" at bounding box center [416, 148] width 241 height 11
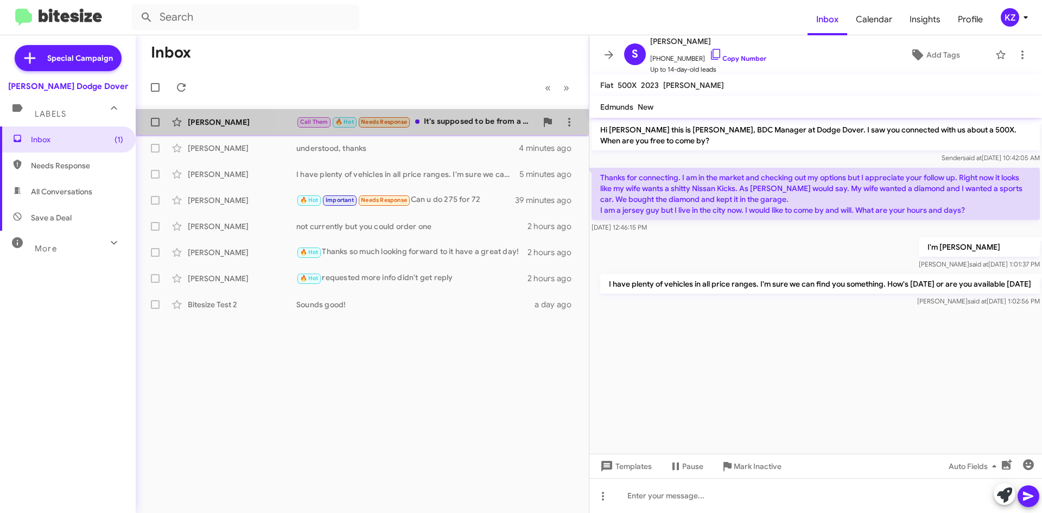
click at [487, 119] on div "Call Them 🔥 Hot Needs Response It's supposed to be from a manager about getting…" at bounding box center [416, 122] width 241 height 12
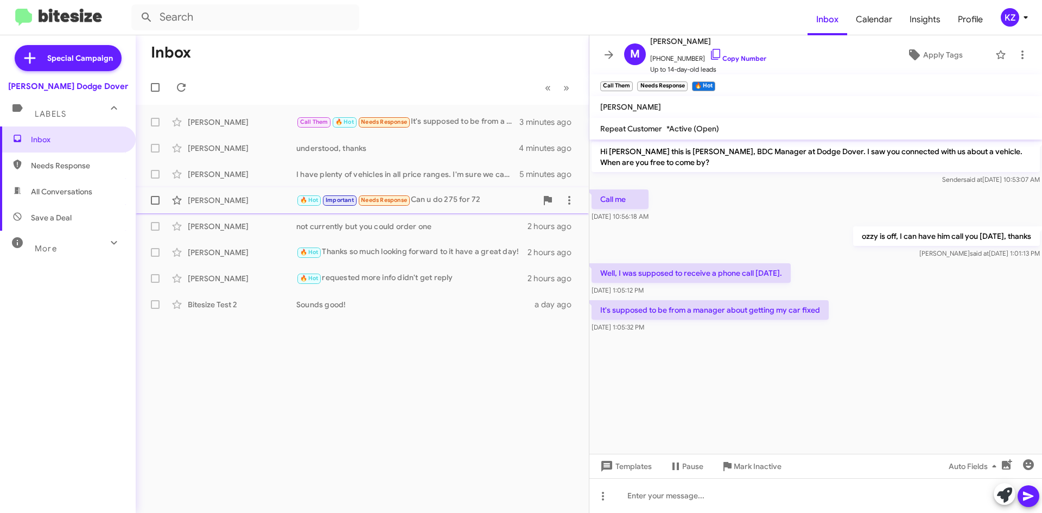
click at [159, 200] on span at bounding box center [155, 200] width 9 height 9
click at [155, 205] on input "checkbox" at bounding box center [155, 205] width 1 height 1
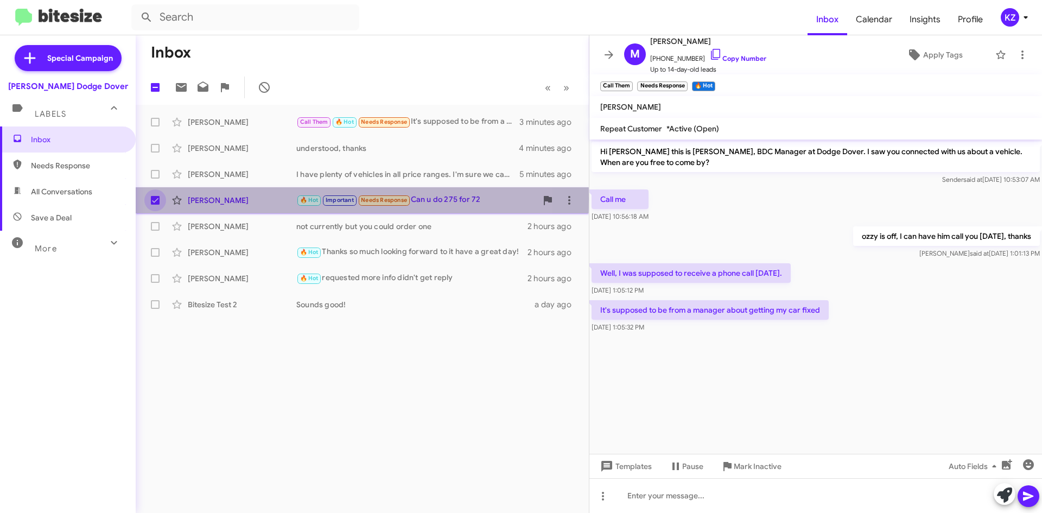
click at [157, 199] on span at bounding box center [155, 200] width 9 height 9
click at [155, 205] on input "checkbox" at bounding box center [155, 205] width 1 height 1
checkbox input "false"
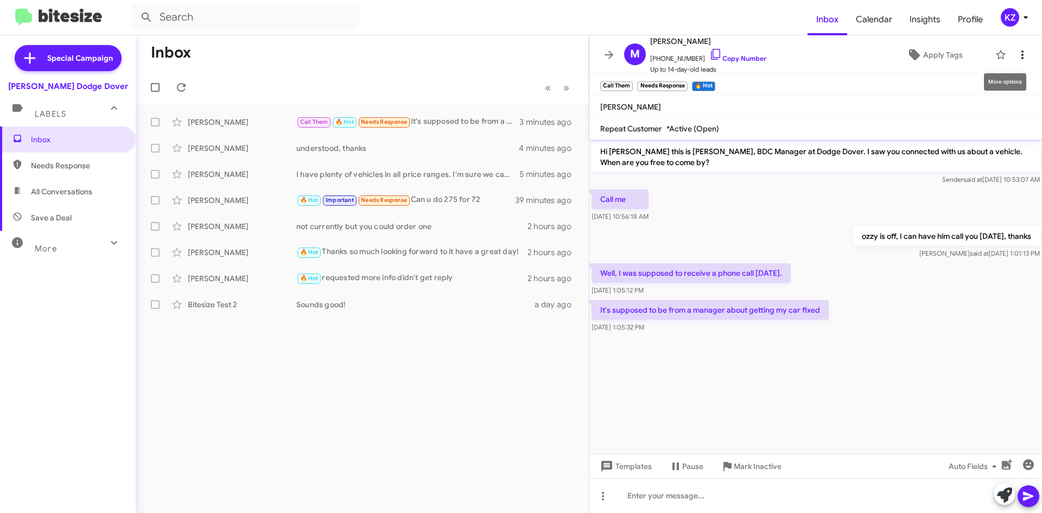
click at [1017, 52] on icon at bounding box center [1022, 54] width 13 height 13
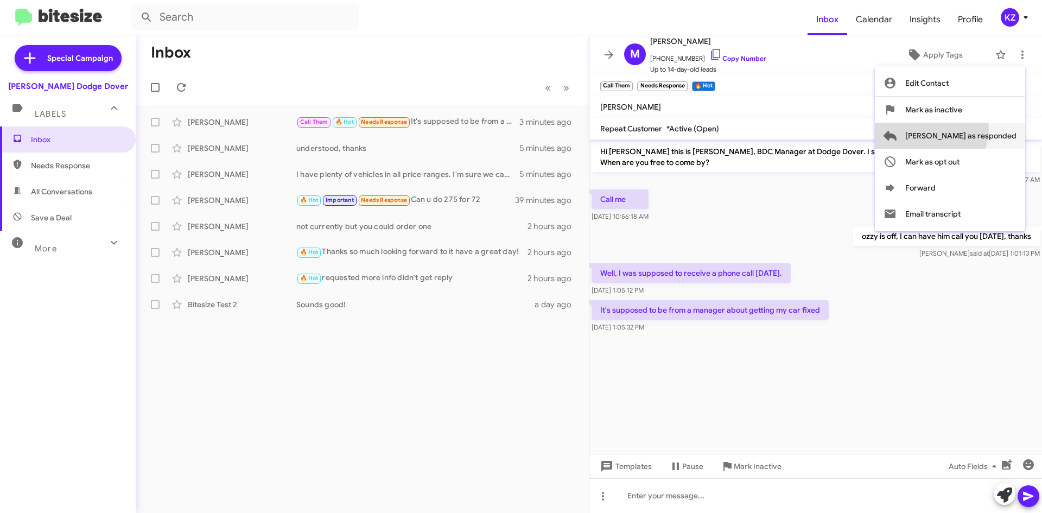
click at [975, 130] on span "[PERSON_NAME] as responded" at bounding box center [961, 136] width 111 height 26
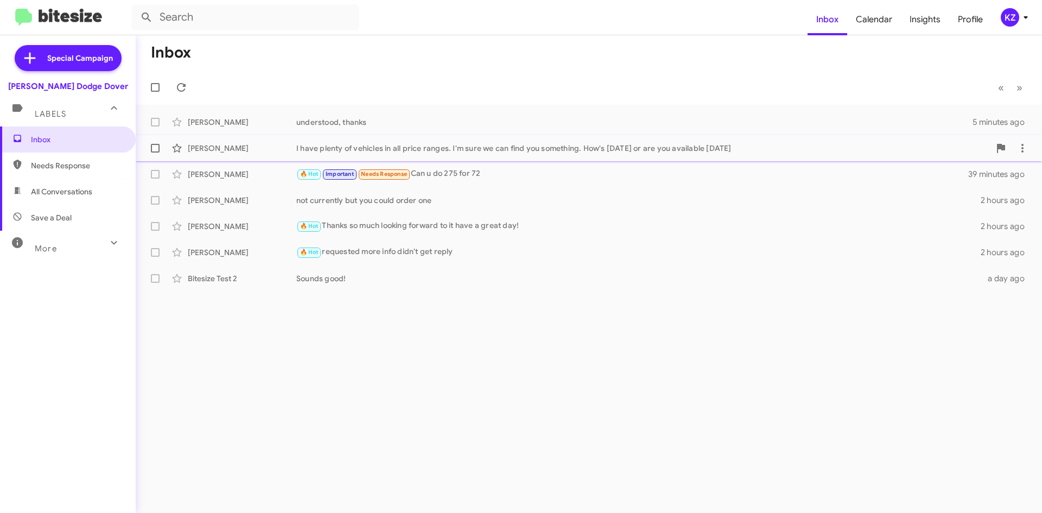
click at [495, 149] on div "I have plenty of vehicles in all price ranges. I'm sure we can find you somethi…" at bounding box center [643, 148] width 694 height 11
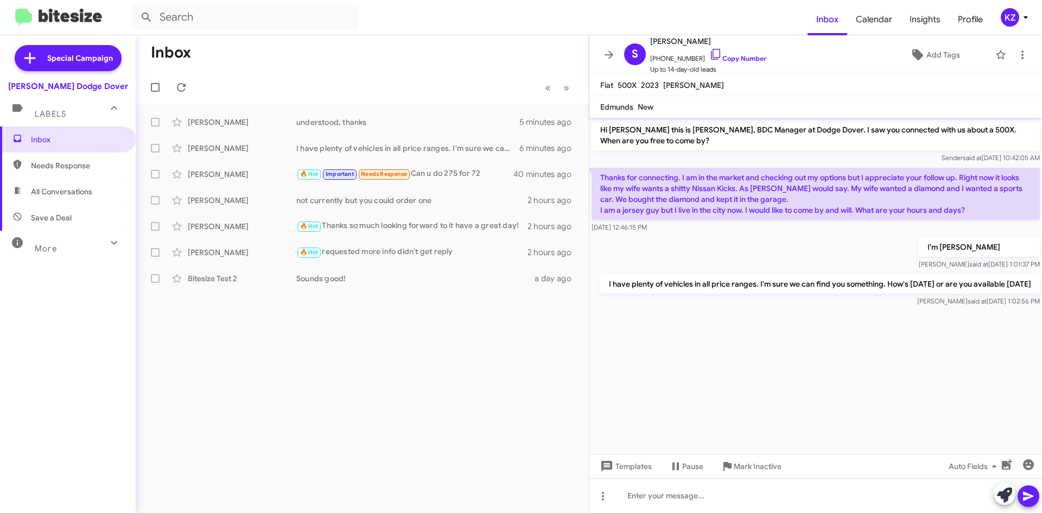
click at [606, 56] on icon at bounding box center [609, 54] width 13 height 13
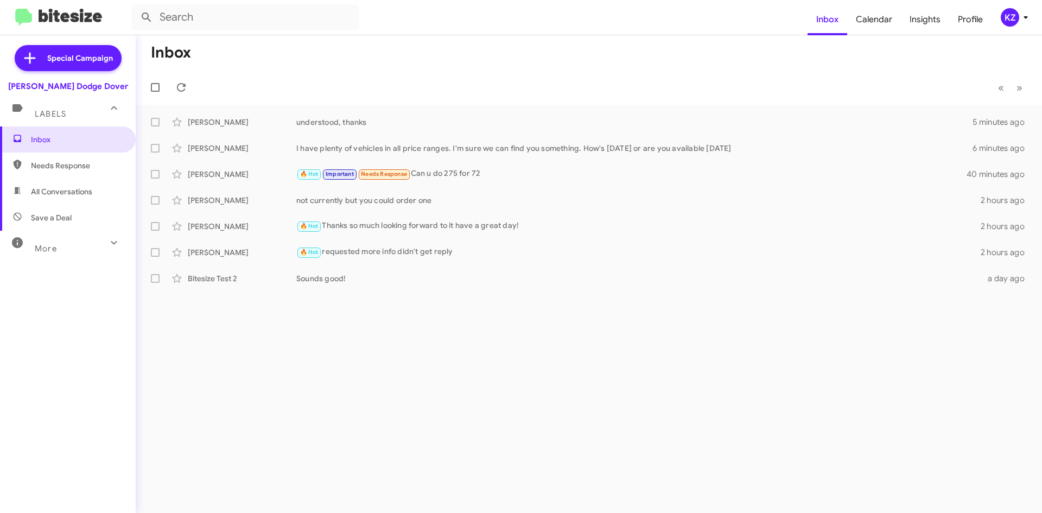
click at [1021, 16] on icon at bounding box center [1026, 17] width 13 height 13
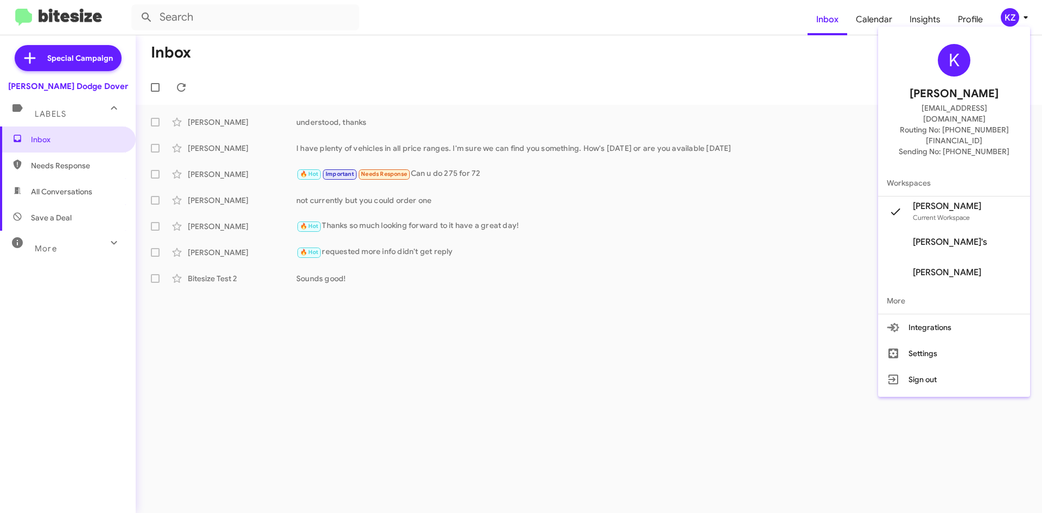
click at [923, 18] on div at bounding box center [521, 256] width 1042 height 513
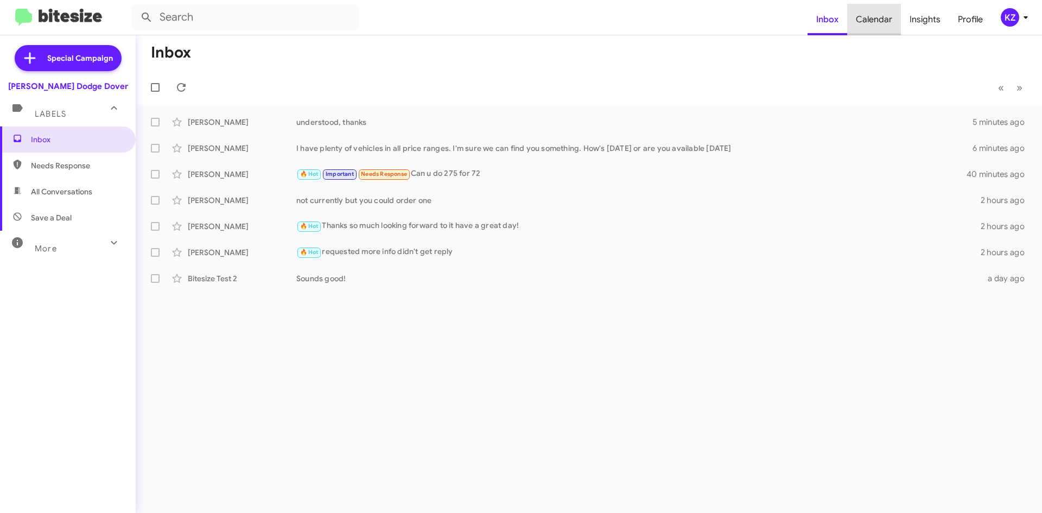
click at [878, 30] on span "Calendar" at bounding box center [875, 19] width 54 height 31
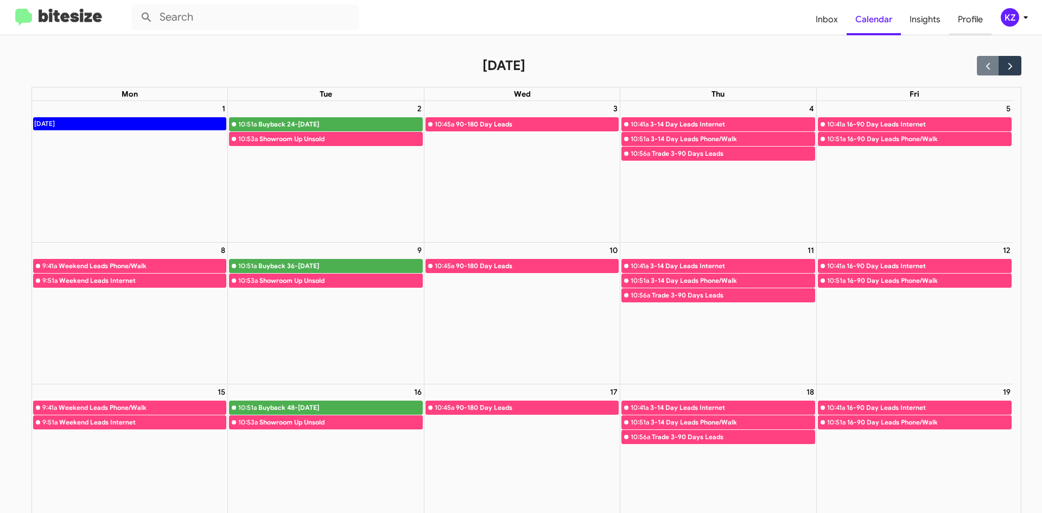
click at [964, 26] on span "Profile" at bounding box center [971, 19] width 42 height 31
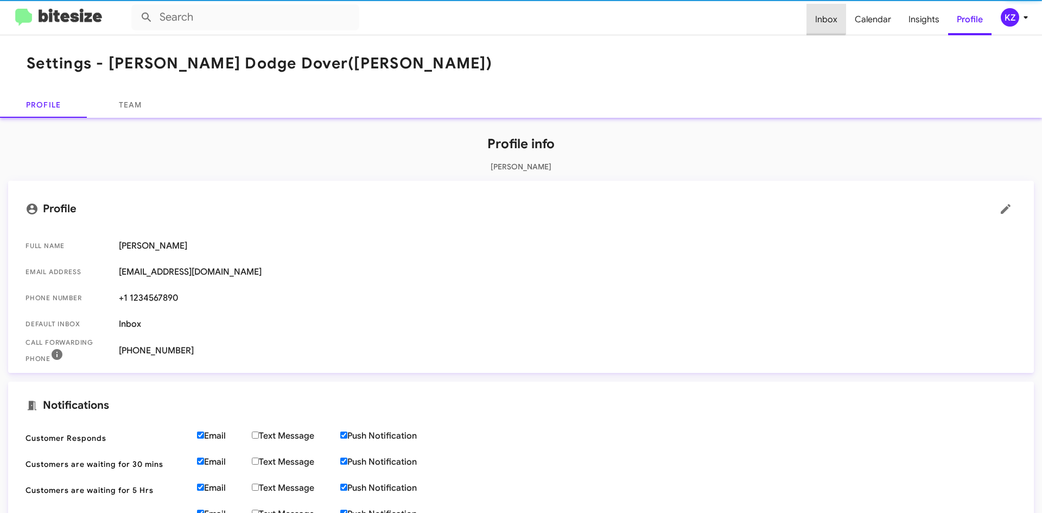
click at [820, 15] on span "Inbox" at bounding box center [827, 19] width 40 height 31
